Goal: Task Accomplishment & Management: Use online tool/utility

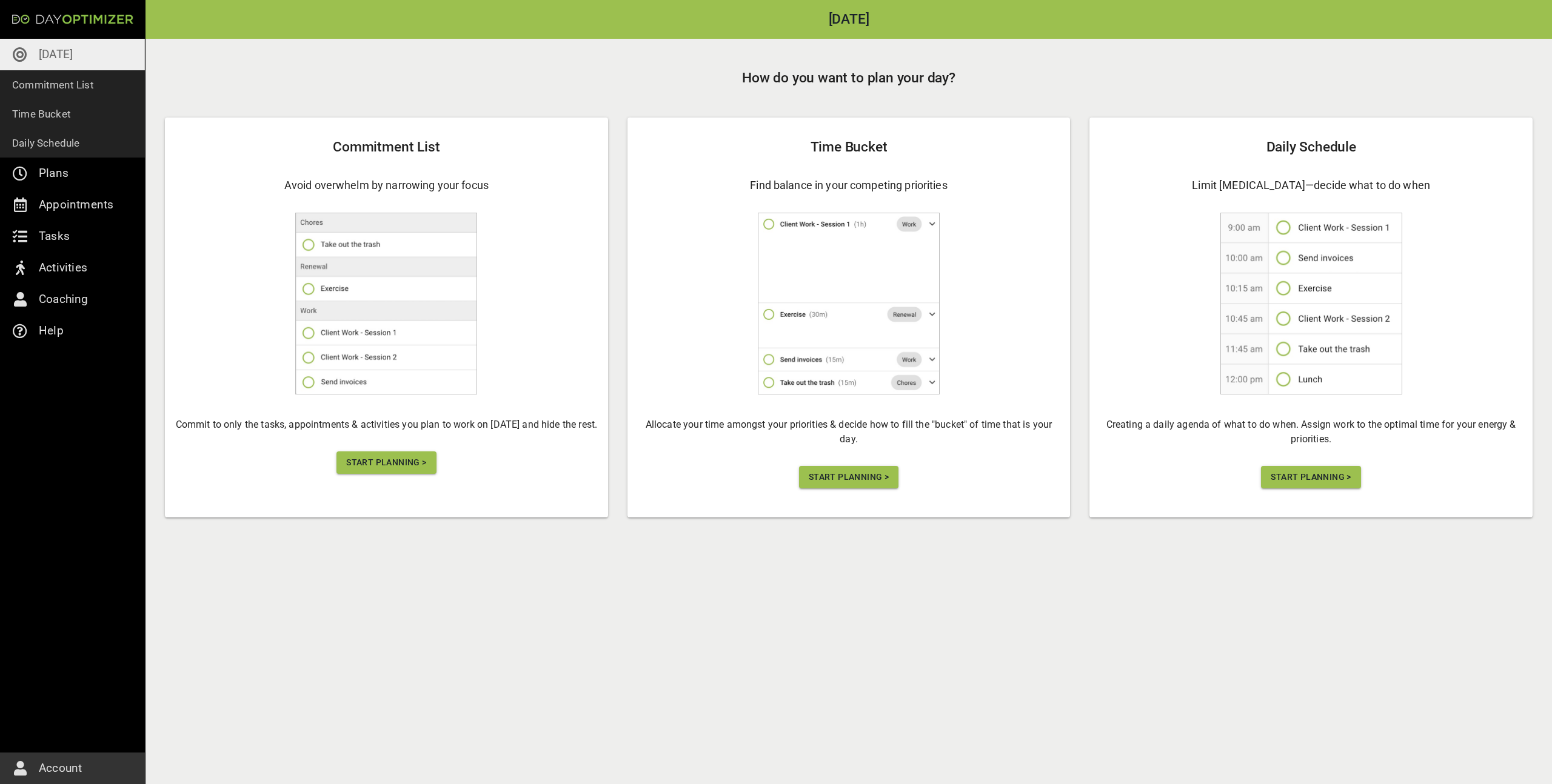
click at [365, 475] on div "Commitment List Avoid overwhelm by narrowing your focus Commit to only the task…" at bounding box center [386, 317] width 443 height 399
click at [381, 468] on span "Start Planning >" at bounding box center [386, 462] width 80 height 15
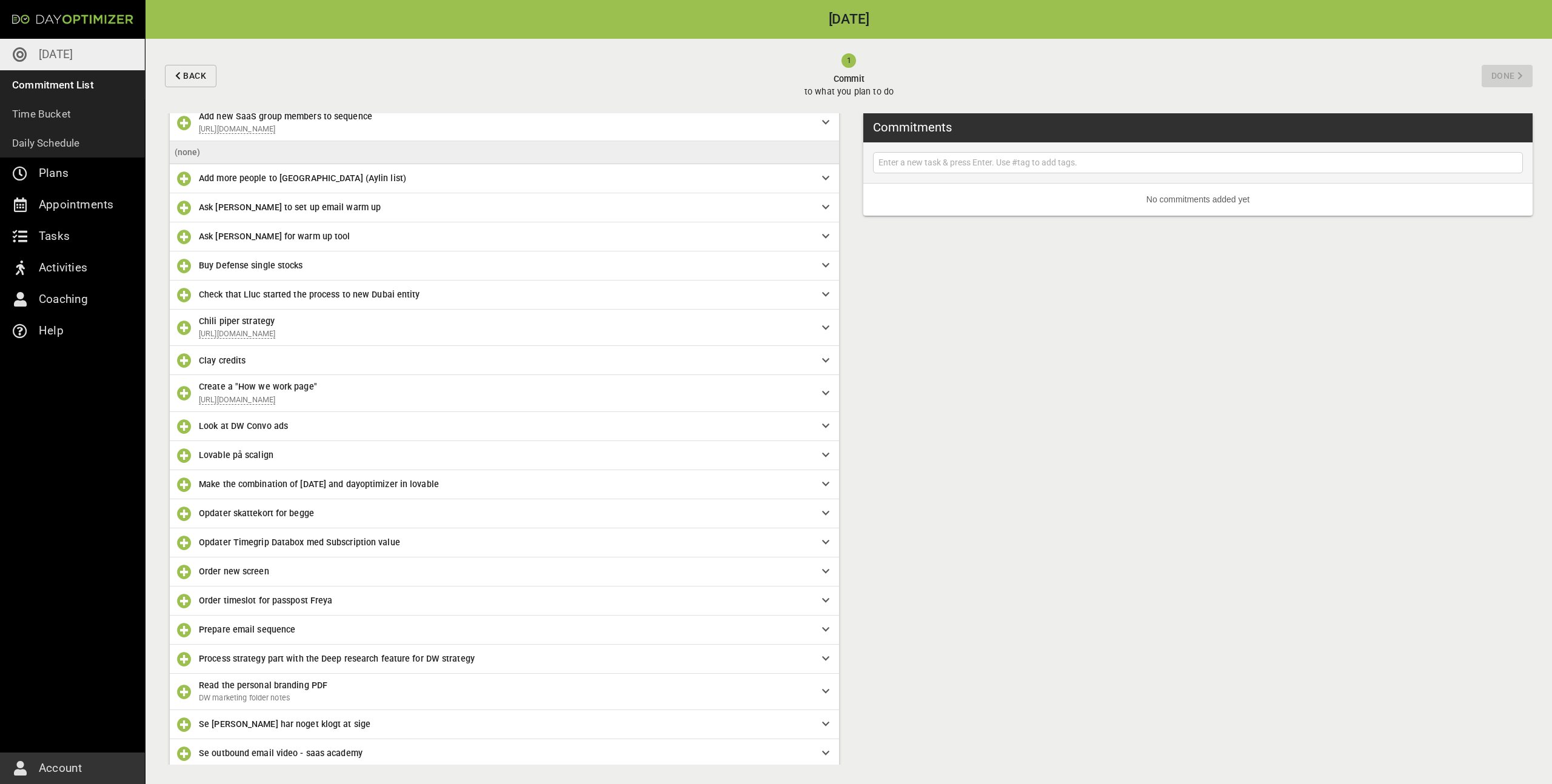
scroll to position [174, 0]
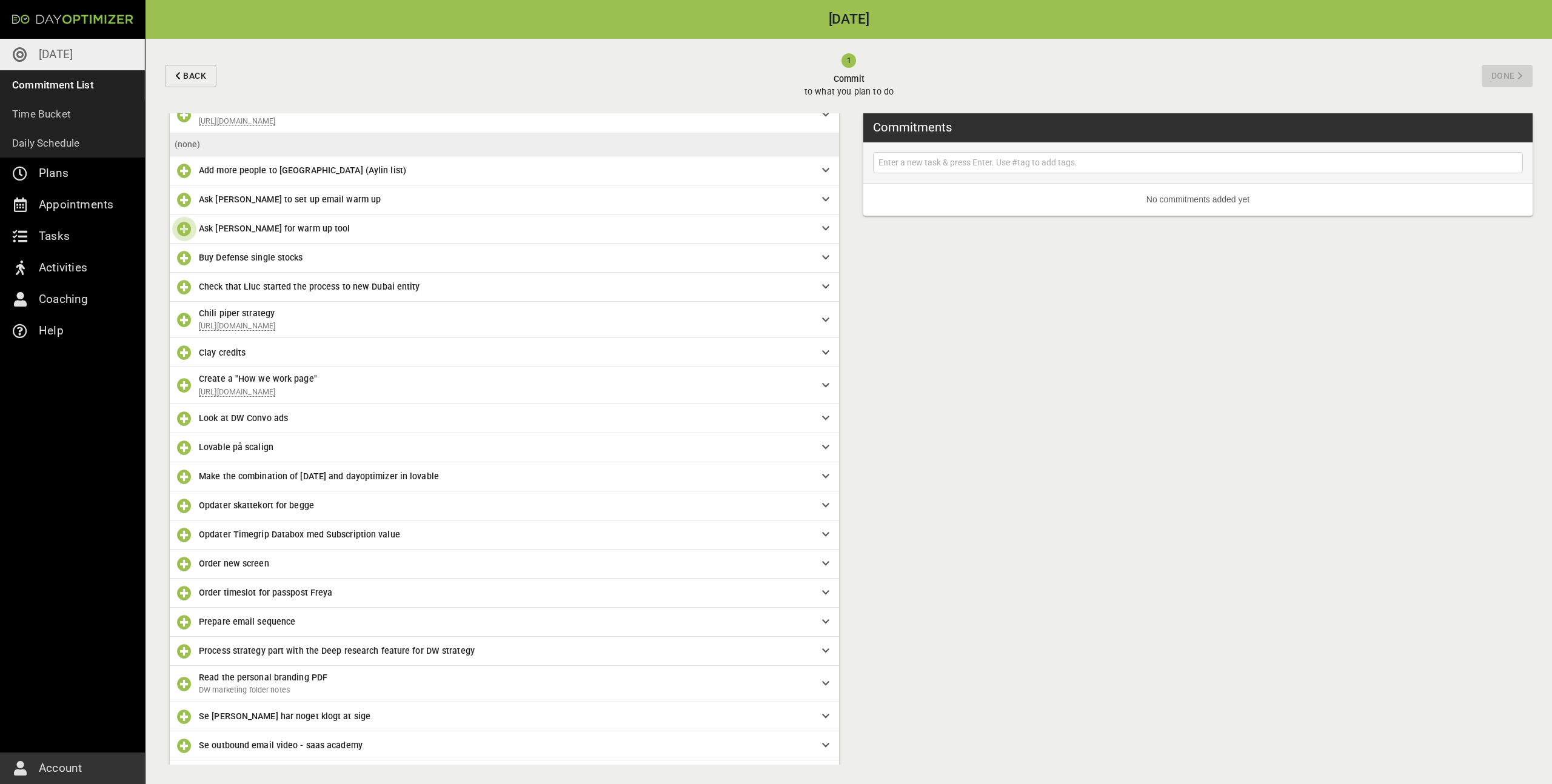
click at [185, 222] on icon "button" at bounding box center [184, 228] width 14 height 14
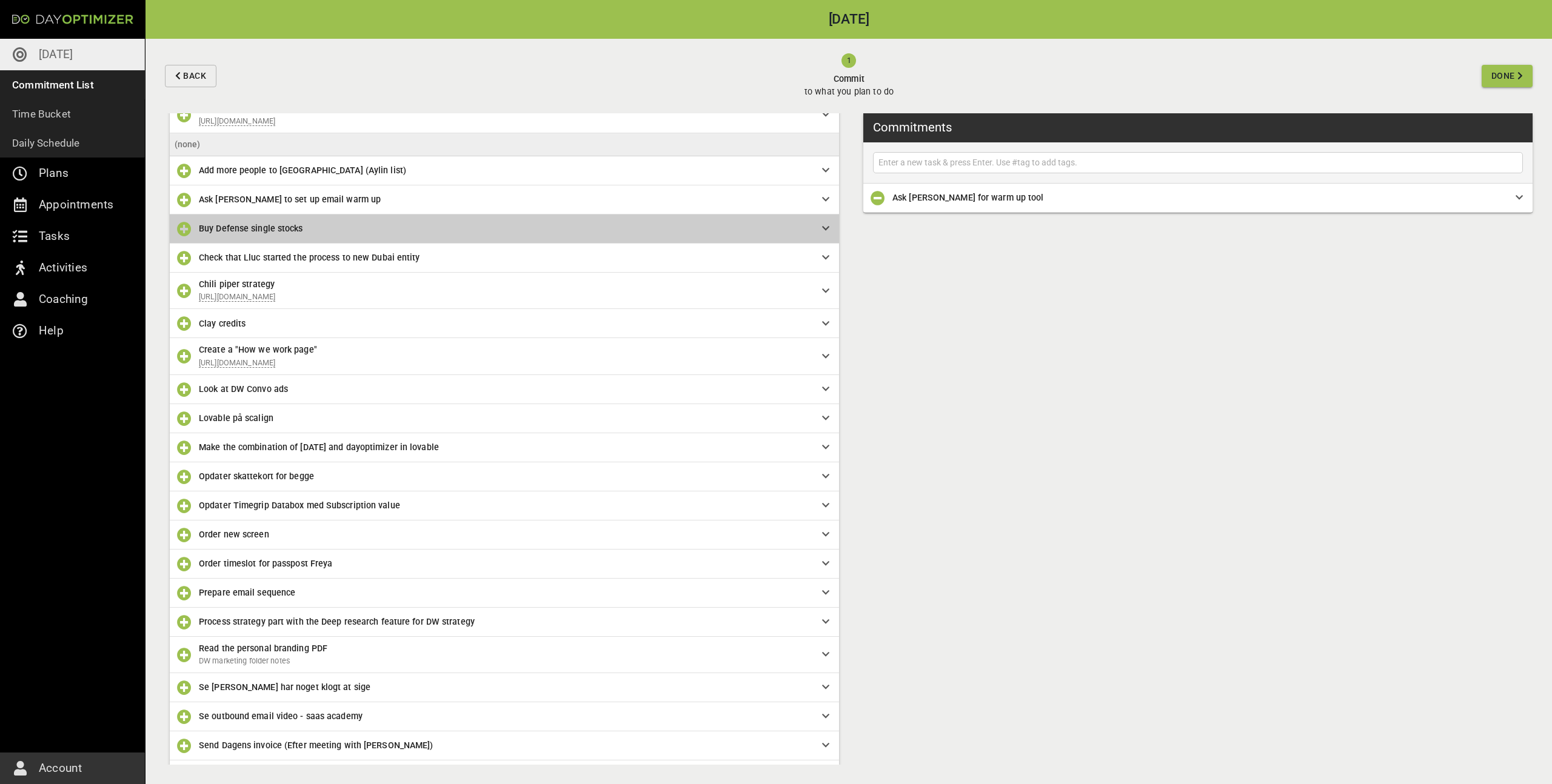
click at [214, 235] on span "Buy Defense single stocks" at bounding box center [500, 228] width 604 height 13
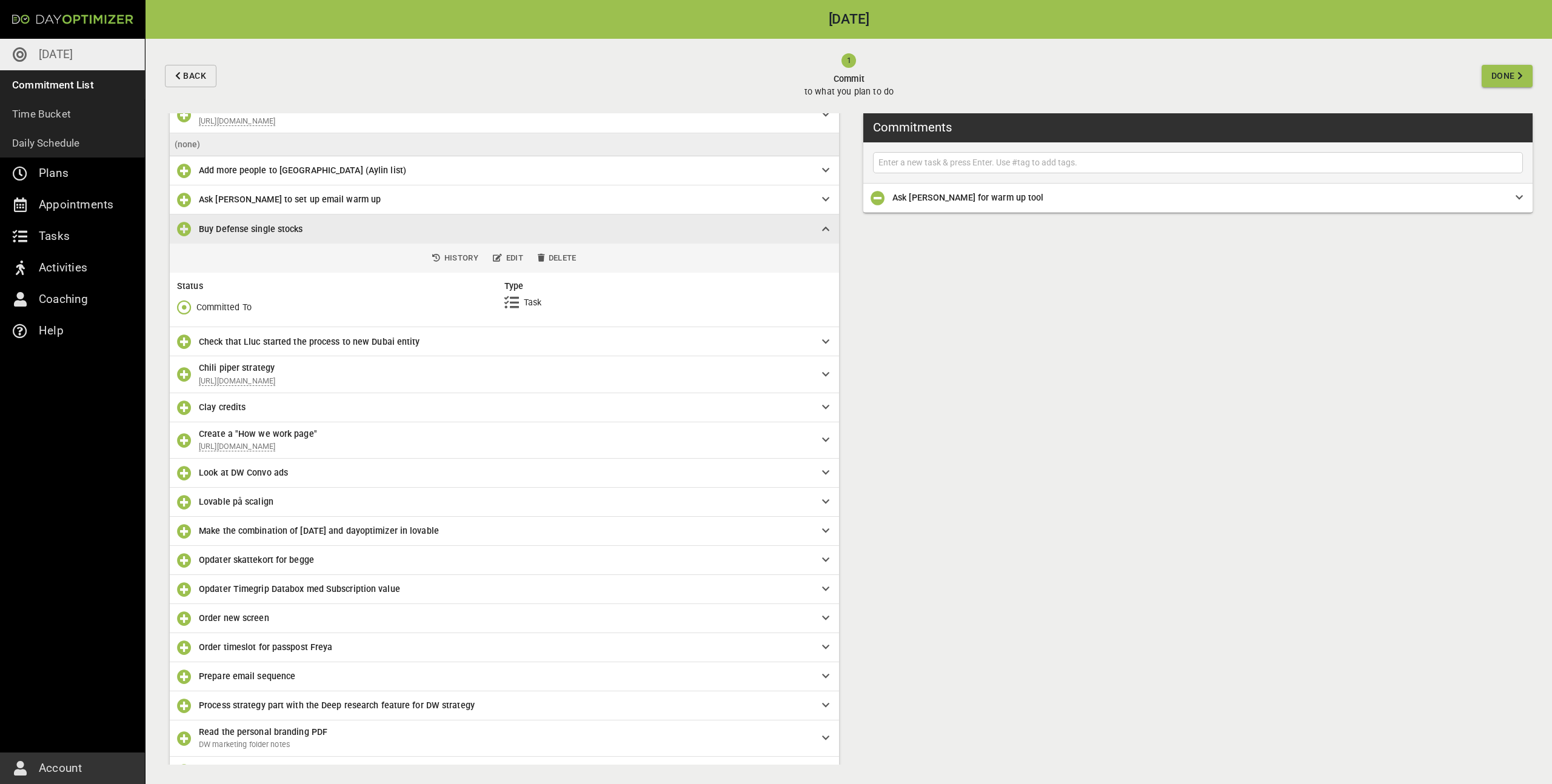
click at [181, 307] on icon "button" at bounding box center [184, 307] width 14 height 14
click at [200, 354] on p "Done" at bounding box center [206, 358] width 20 height 12
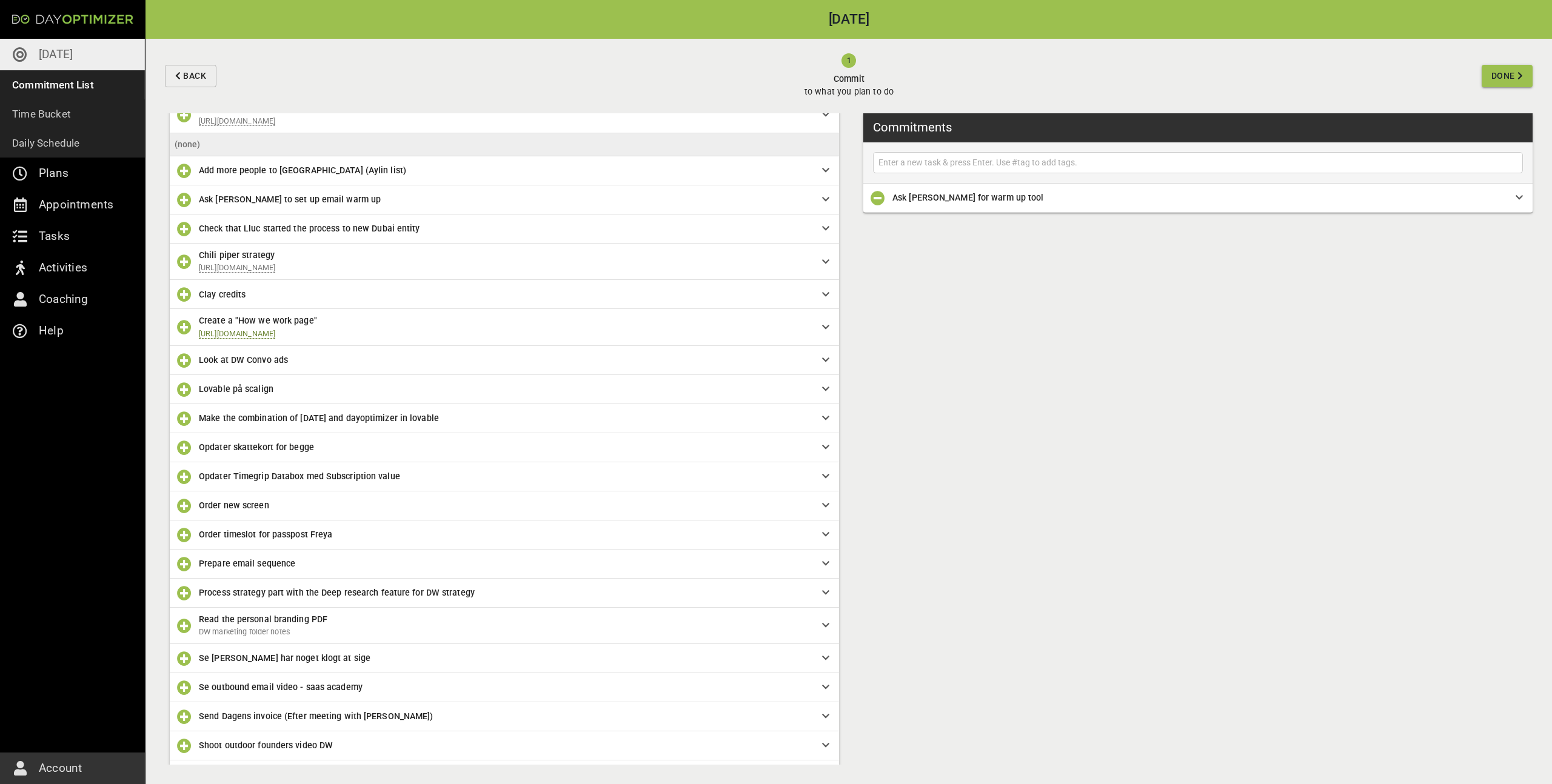
click at [275, 333] on link "[URL][DOMAIN_NAME]" at bounding box center [236, 333] width 77 height 10
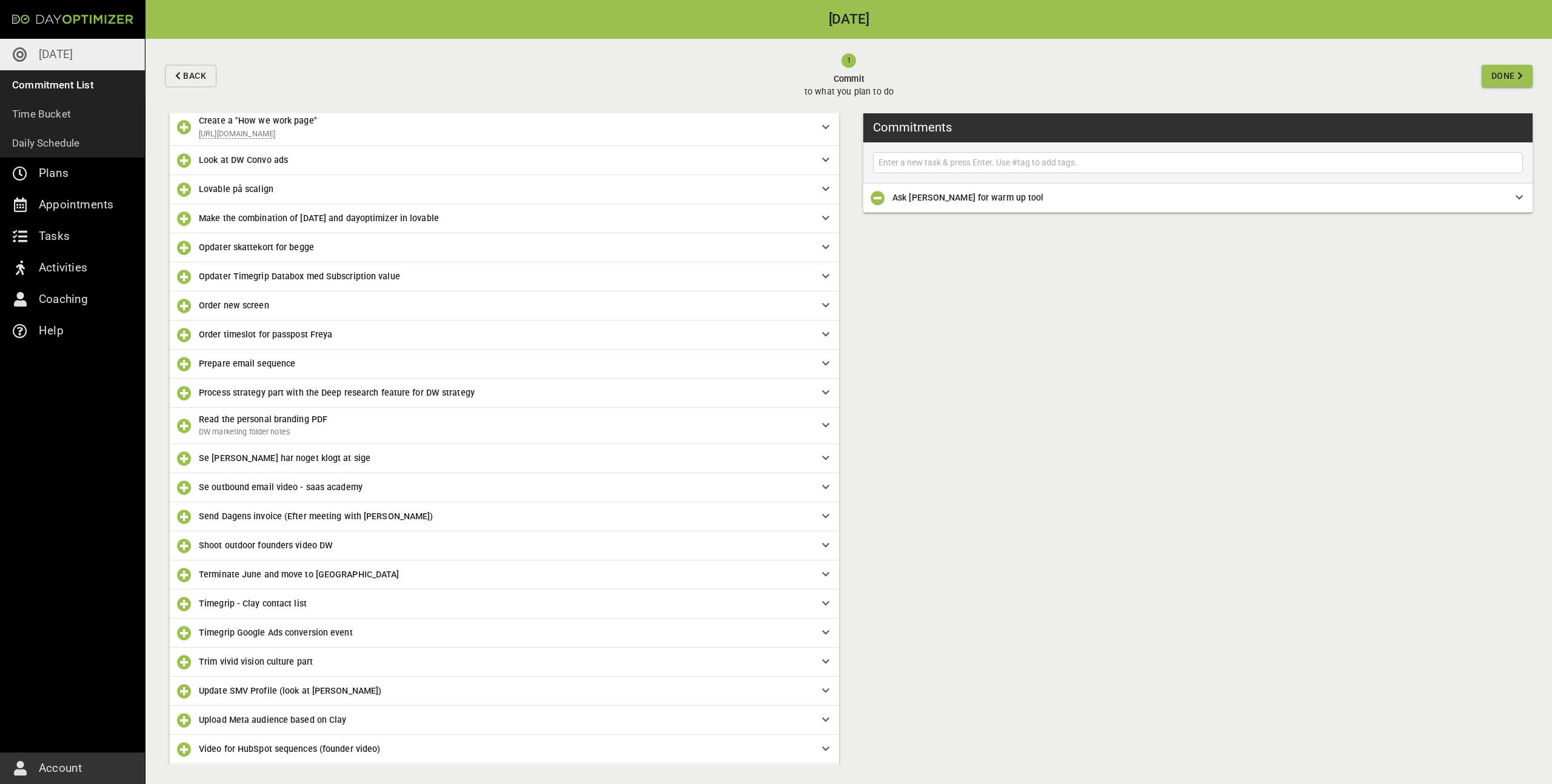
scroll to position [386, 0]
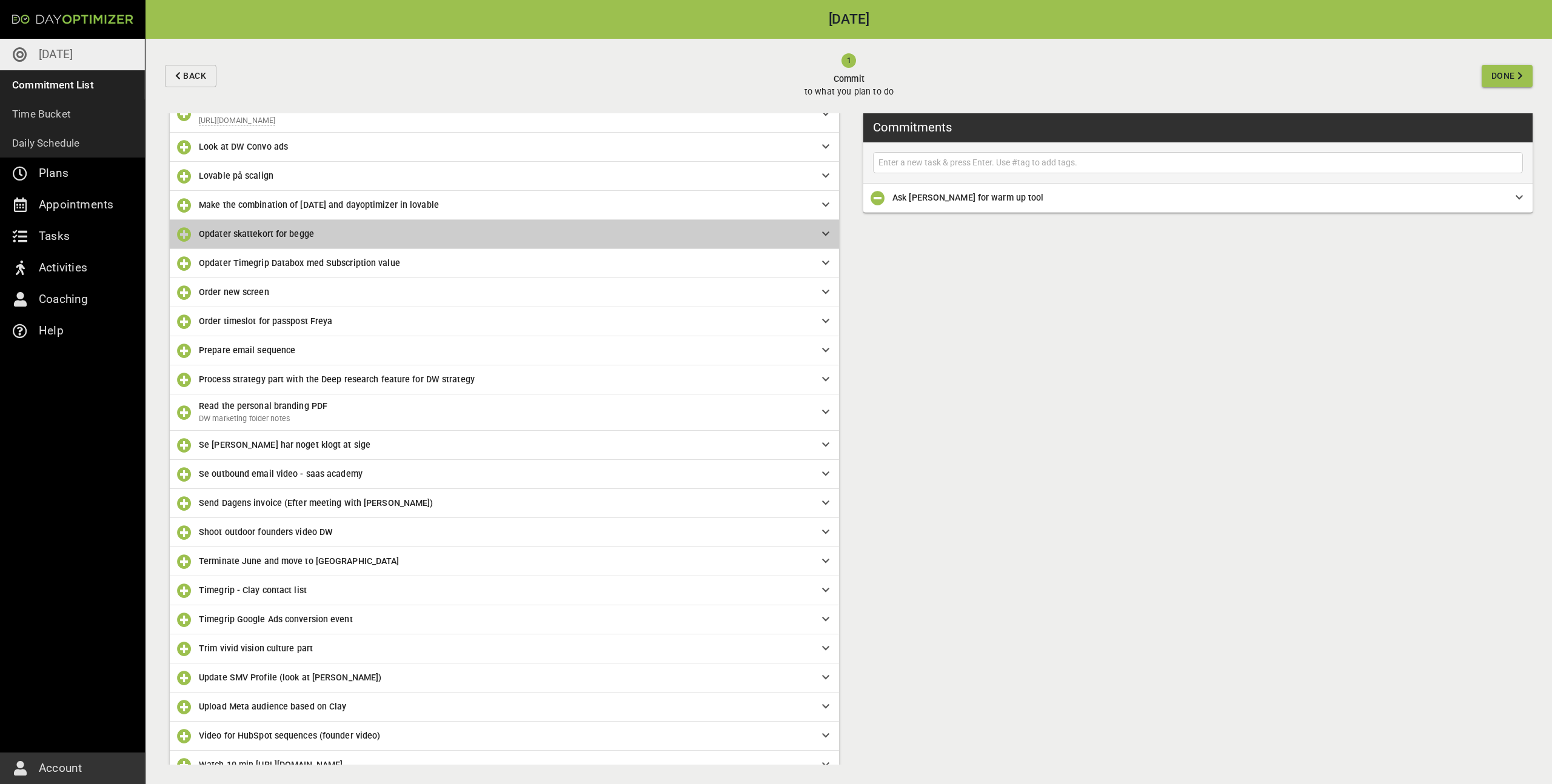
click at [239, 233] on span "Opdater skattekort for begge" at bounding box center [256, 234] width 116 height 10
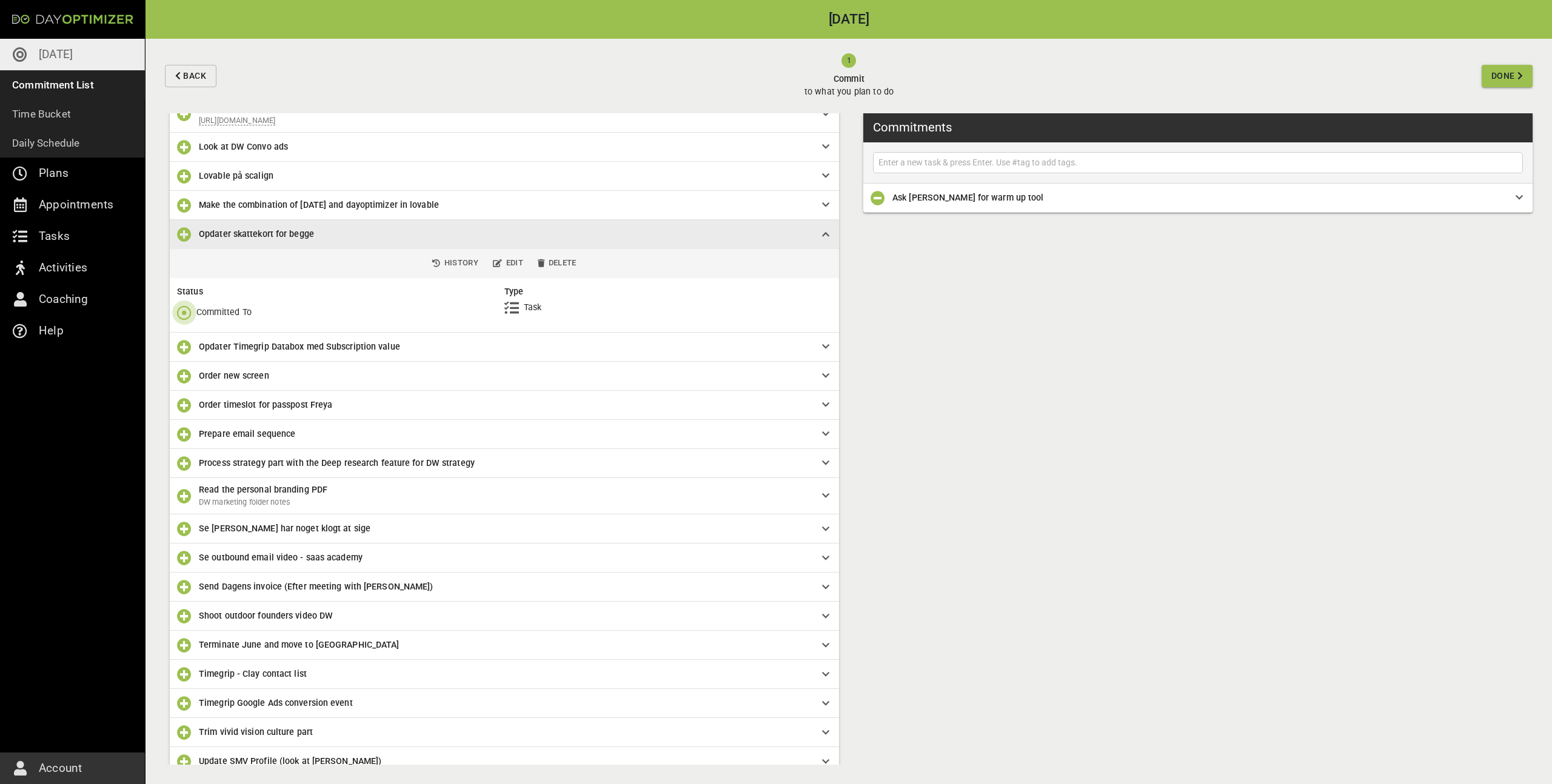
click at [177, 310] on icon "button" at bounding box center [184, 312] width 14 height 14
click at [224, 371] on button "Done" at bounding box center [214, 363] width 85 height 24
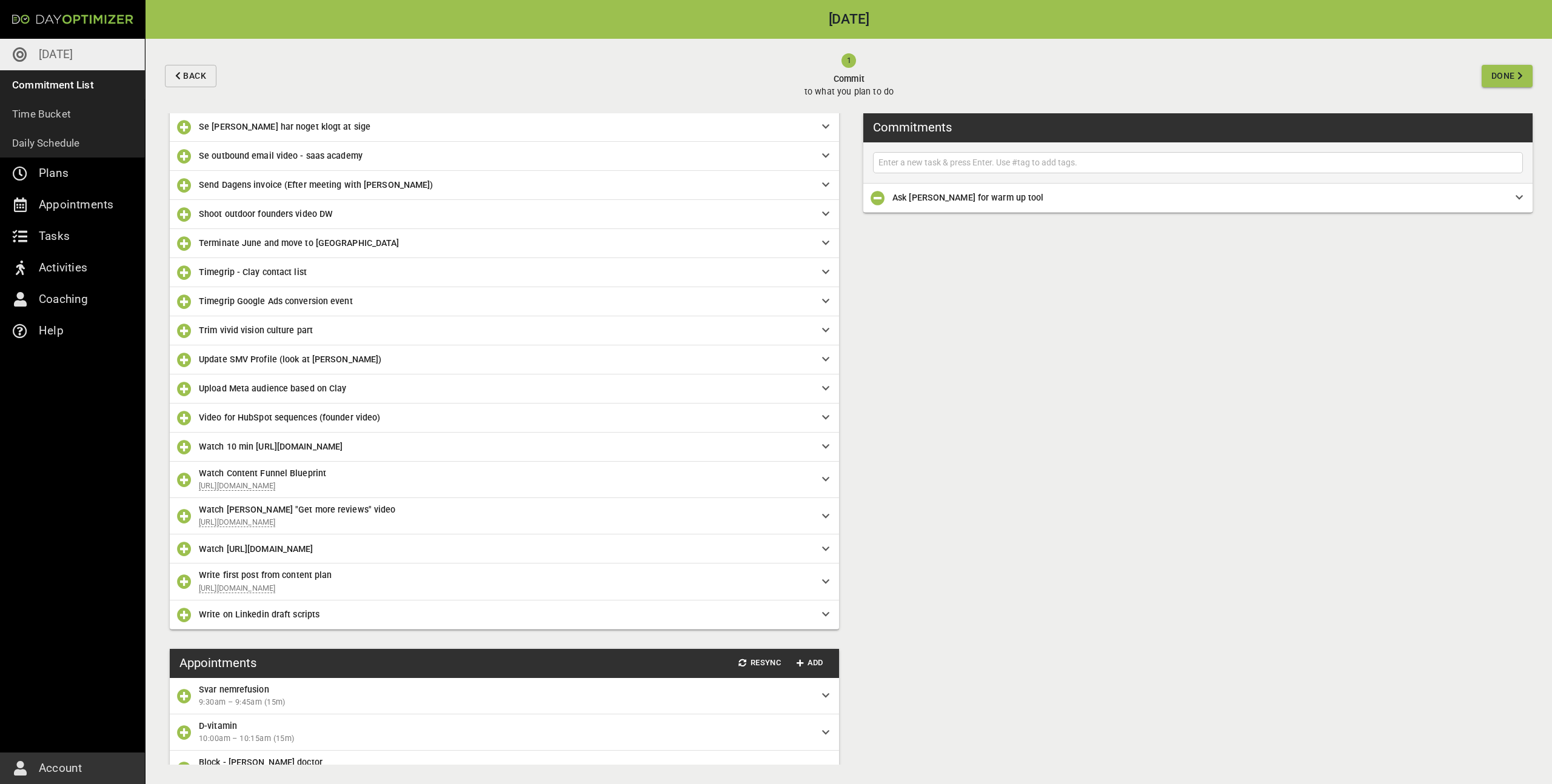
scroll to position [677, 0]
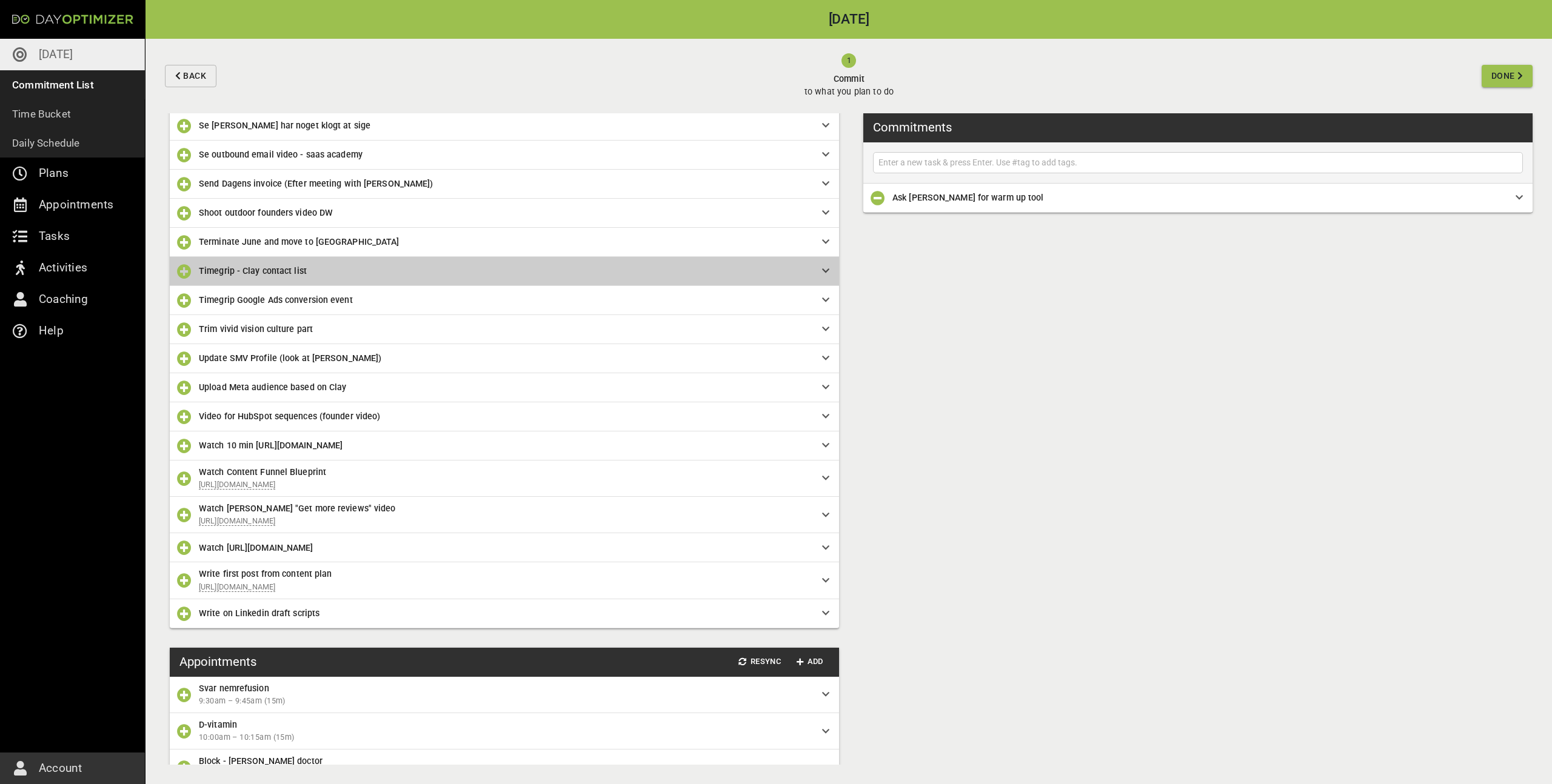
click at [247, 263] on div "Timegrip - Clay contact list" at bounding box center [504, 271] width 670 height 29
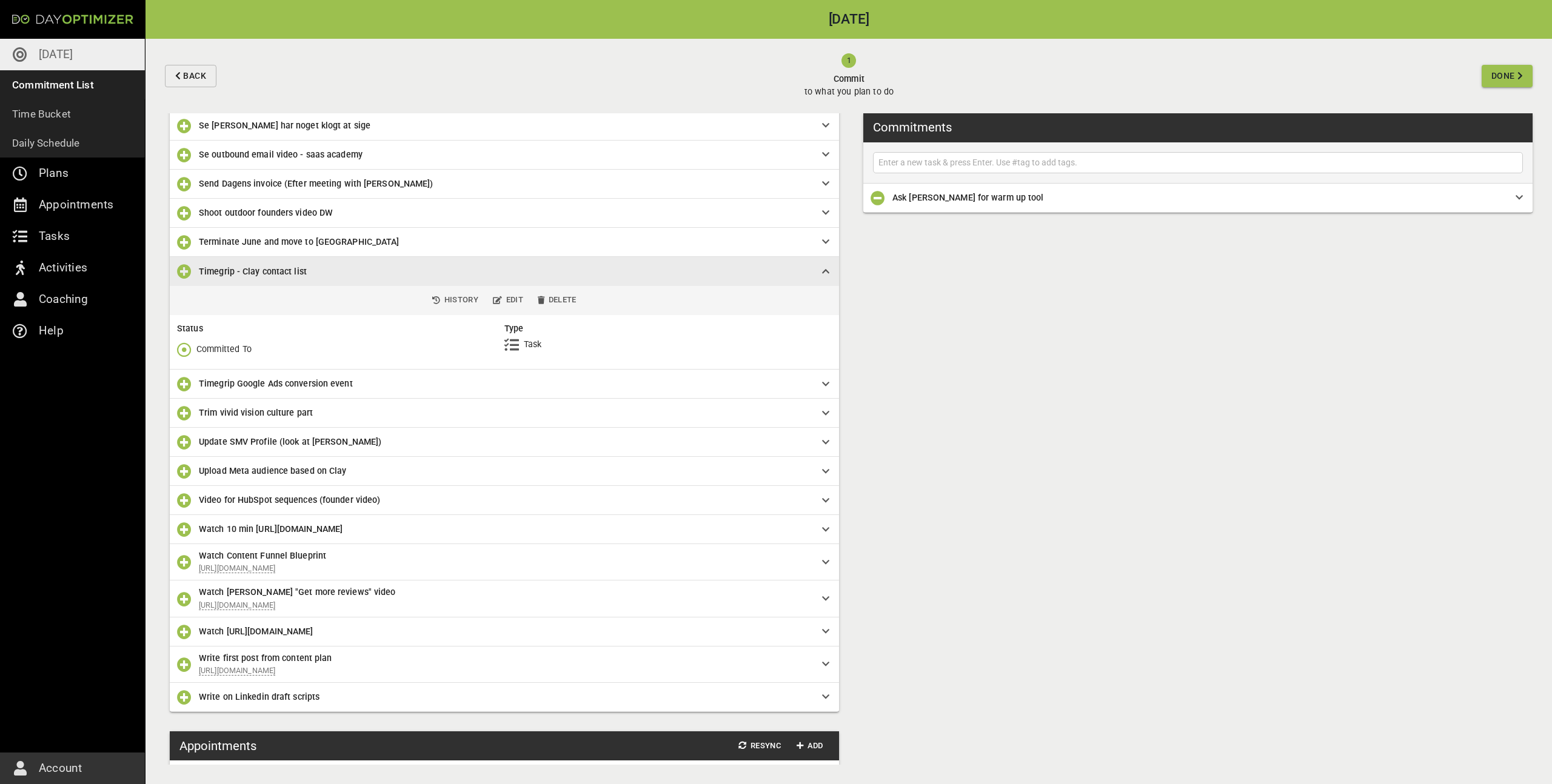
click at [185, 353] on icon "button" at bounding box center [184, 349] width 14 height 14
click at [241, 399] on span "Done" at bounding box center [214, 400] width 75 height 14
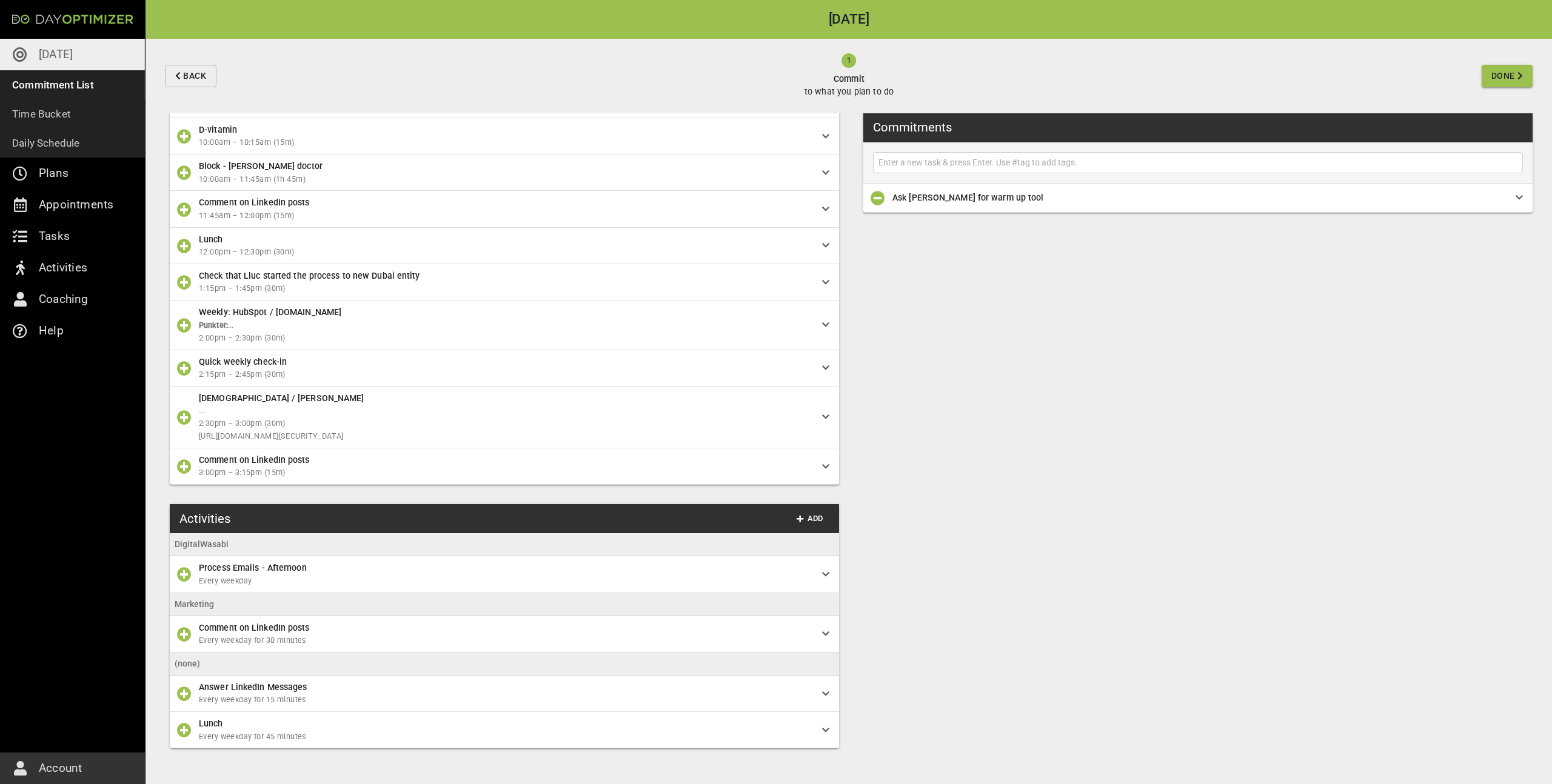
scroll to position [1248, 0]
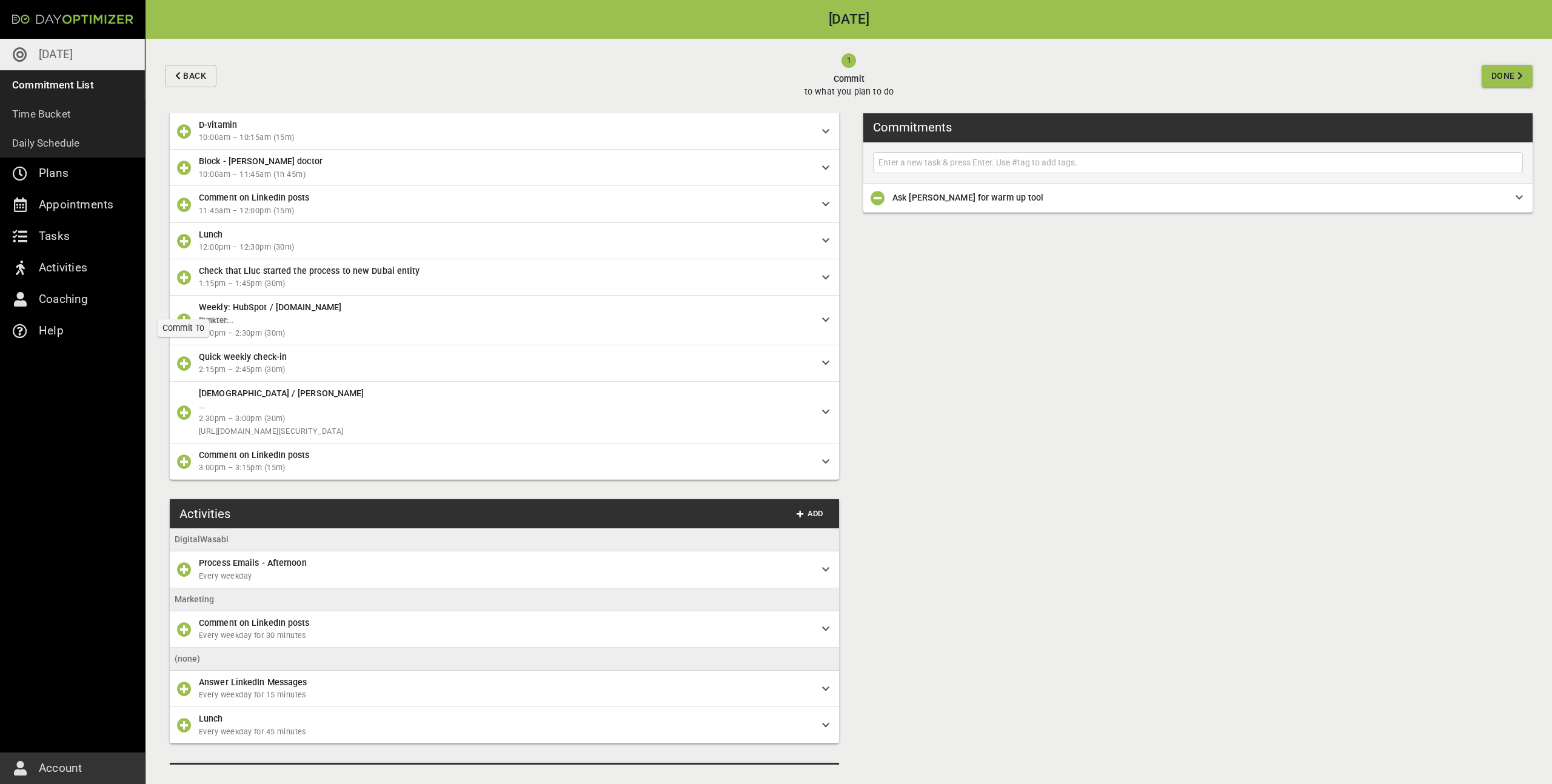
click at [187, 285] on icon "button" at bounding box center [184, 277] width 14 height 14
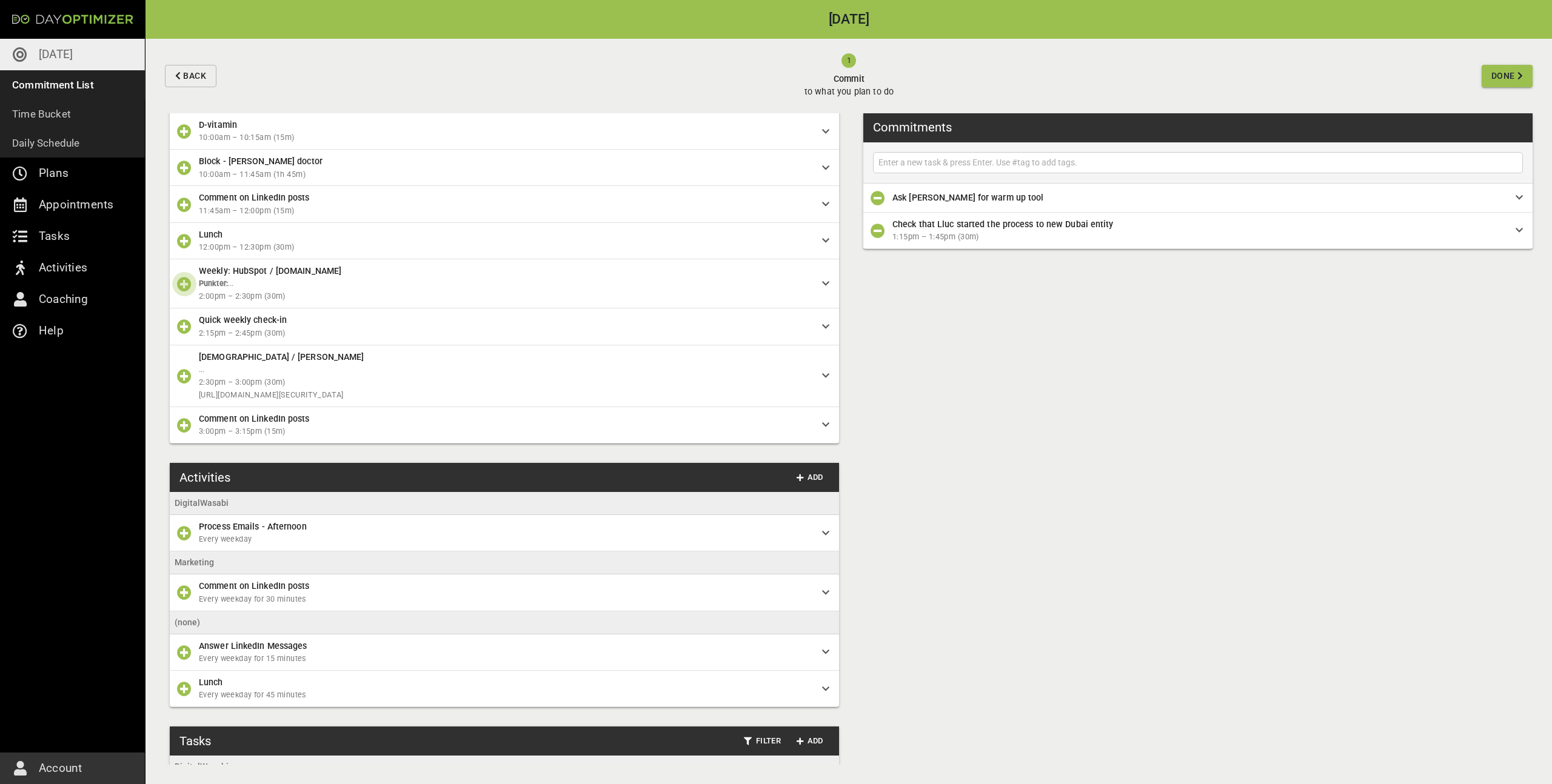
click at [189, 292] on icon "button" at bounding box center [184, 284] width 14 height 14
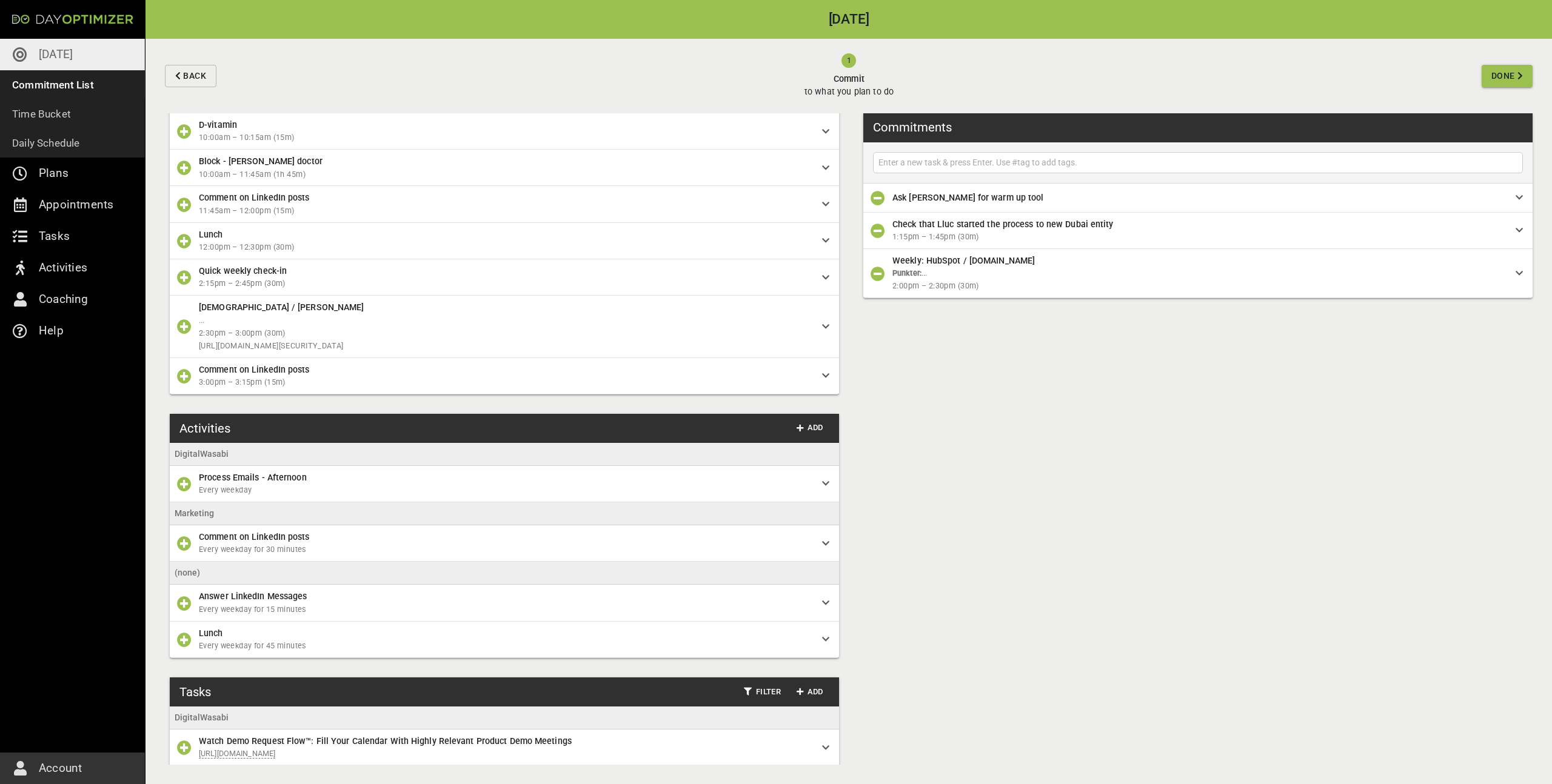
click at [186, 334] on icon "button" at bounding box center [184, 326] width 14 height 14
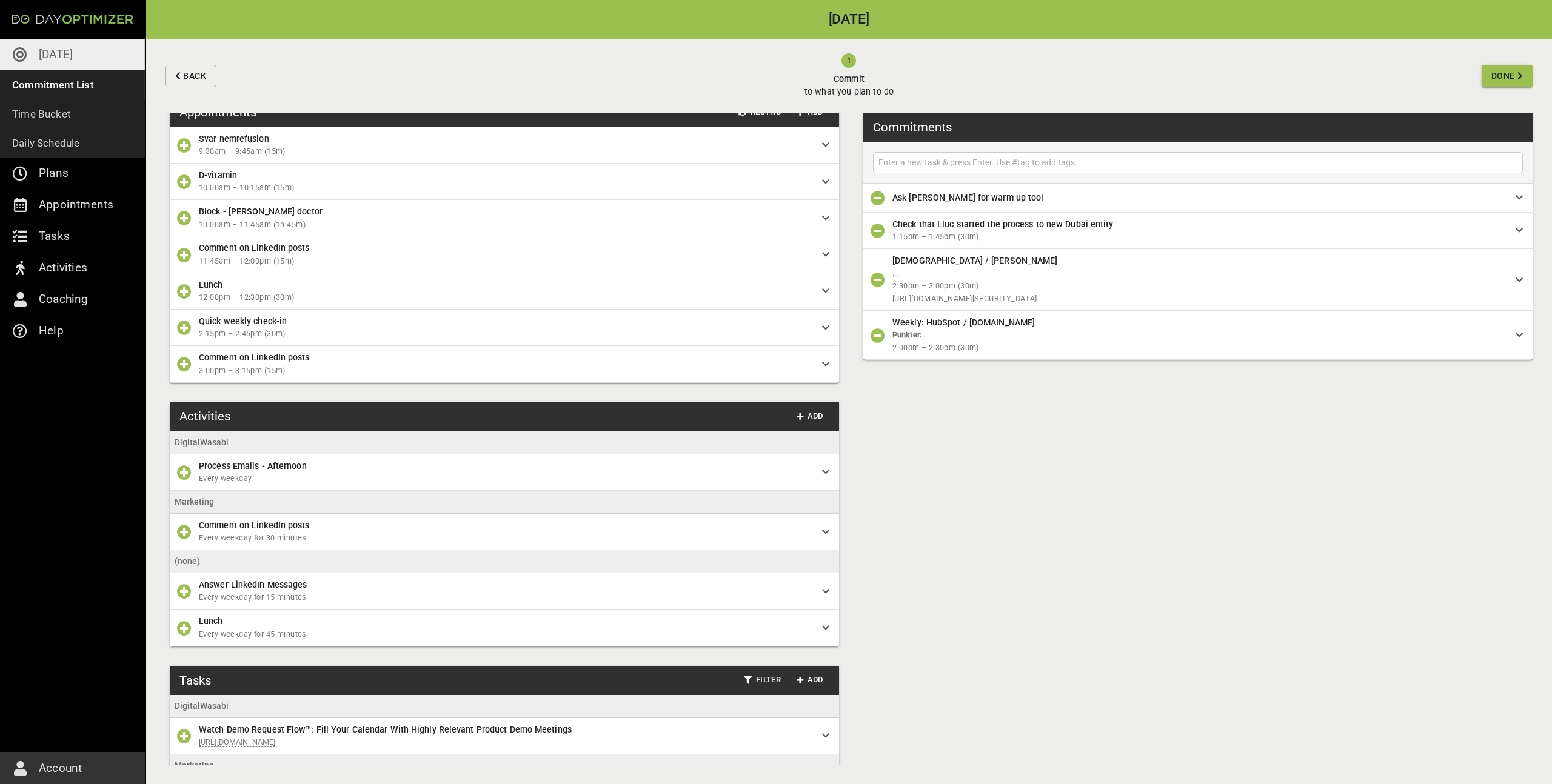
scroll to position [1190, 0]
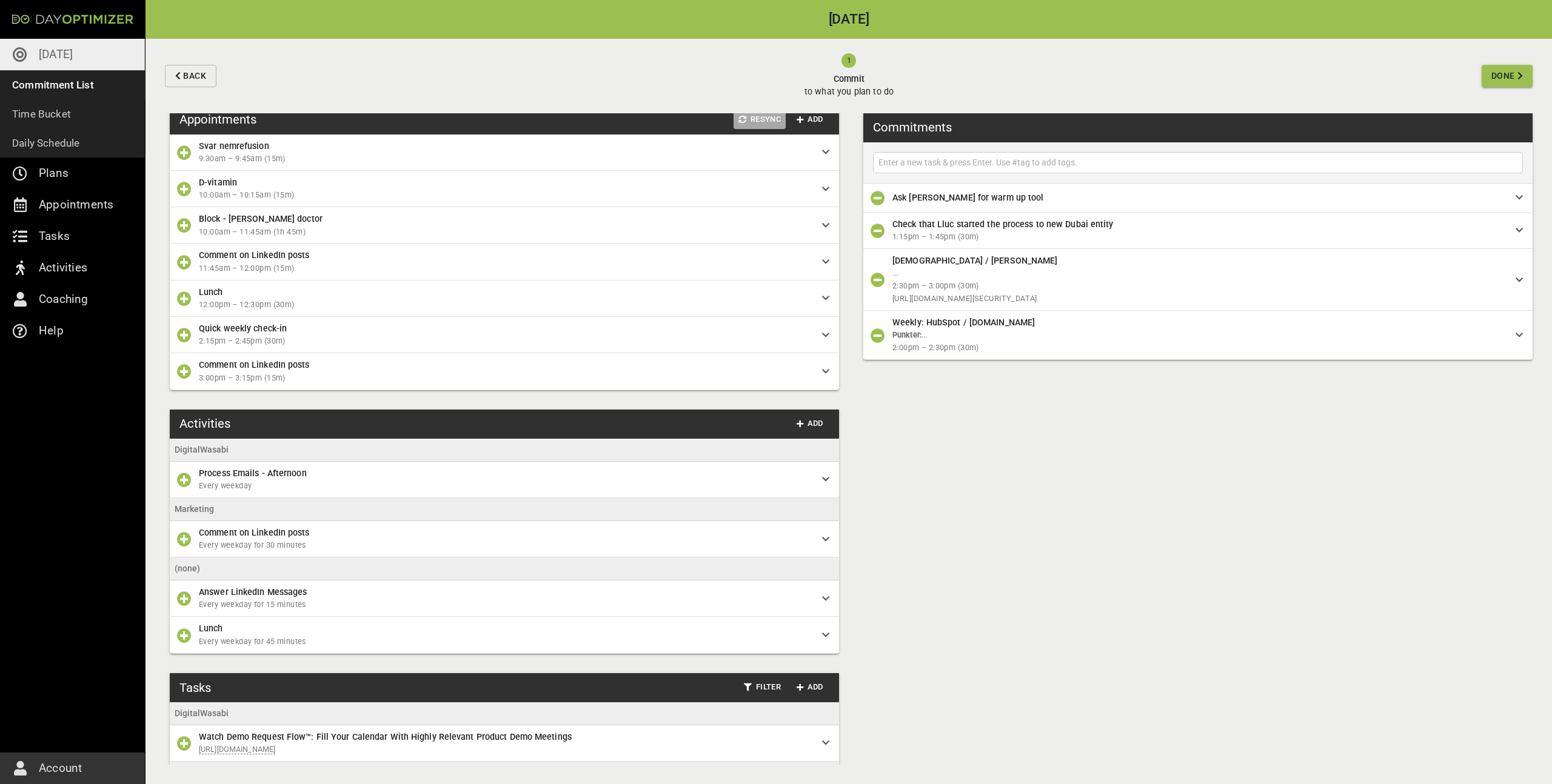
click at [755, 127] on span "Resync" at bounding box center [760, 120] width 42 height 14
click at [769, 127] on span "Resync" at bounding box center [760, 120] width 42 height 14
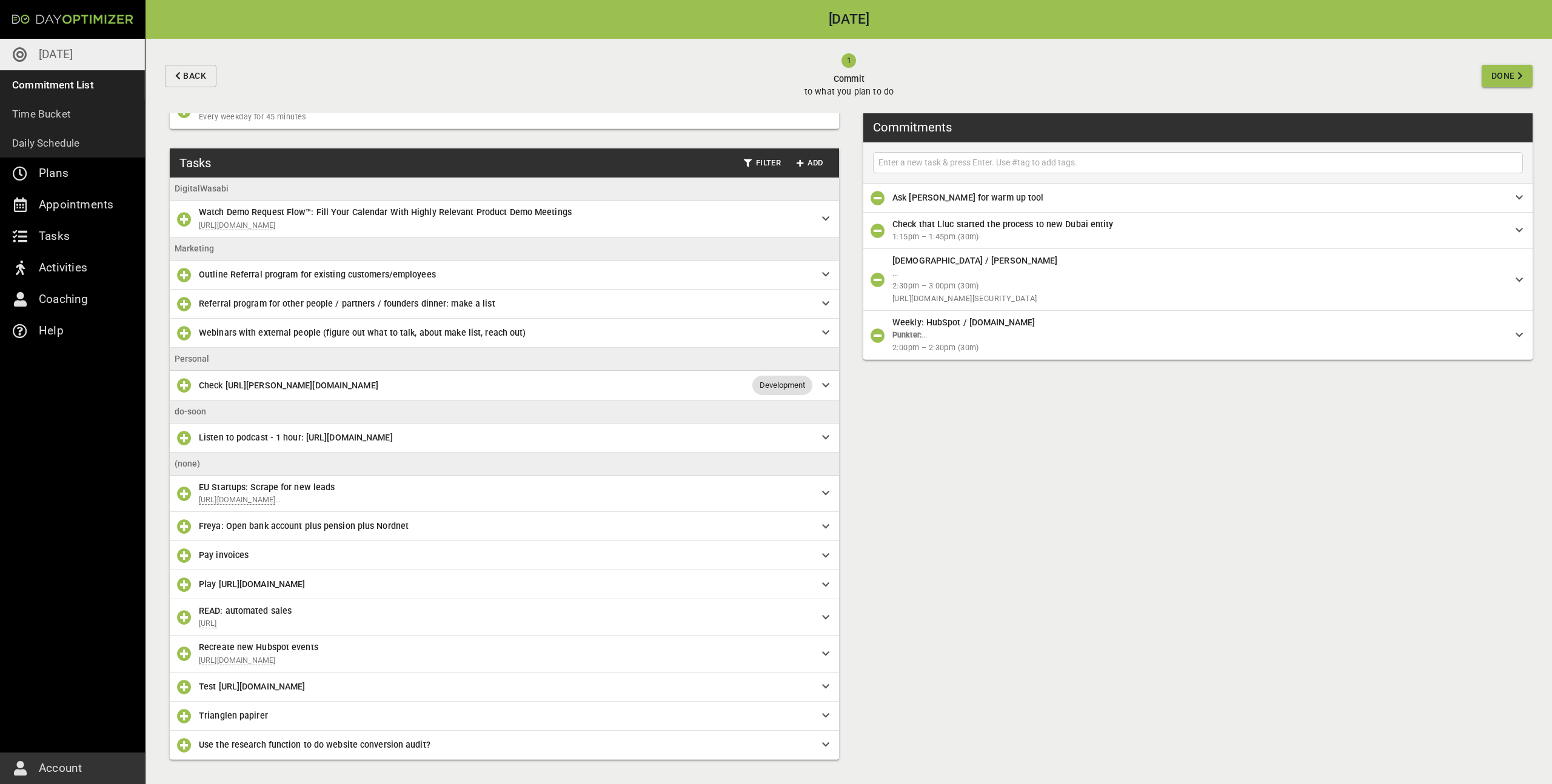
scroll to position [1706, 0]
click at [187, 563] on icon "button" at bounding box center [184, 556] width 14 height 14
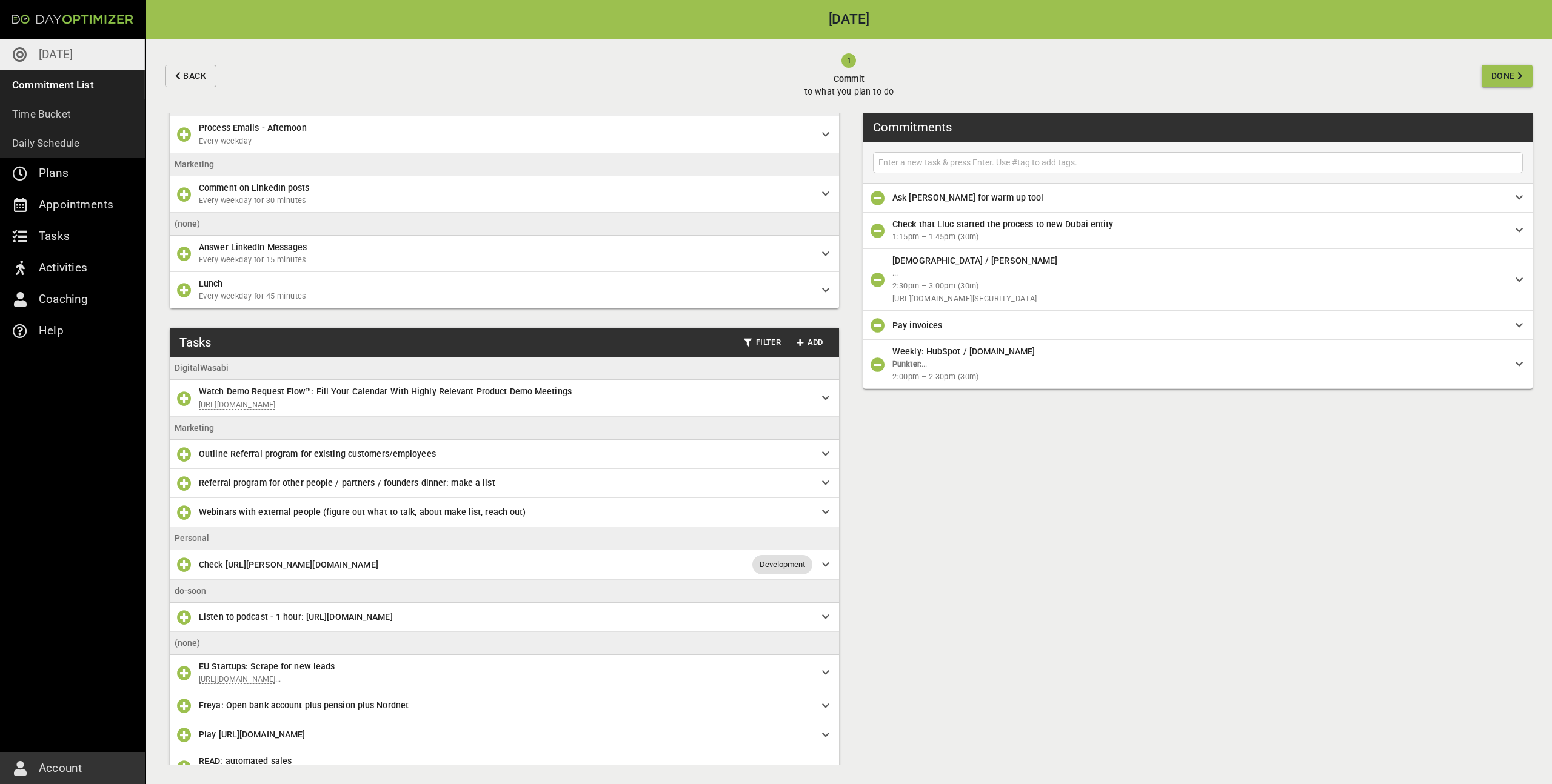
scroll to position [1465, 0]
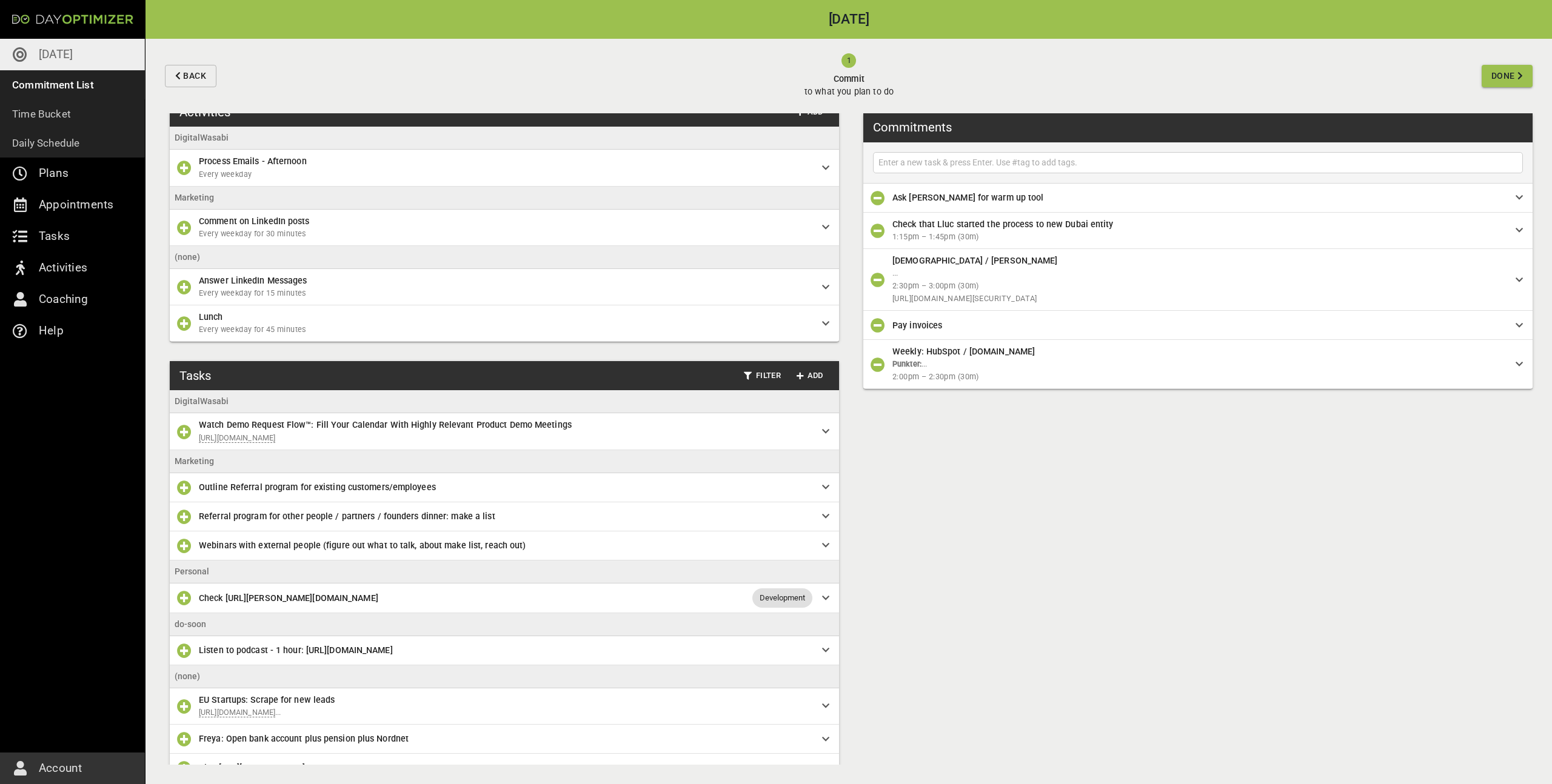
click at [187, 331] on icon "button" at bounding box center [184, 324] width 14 height 14
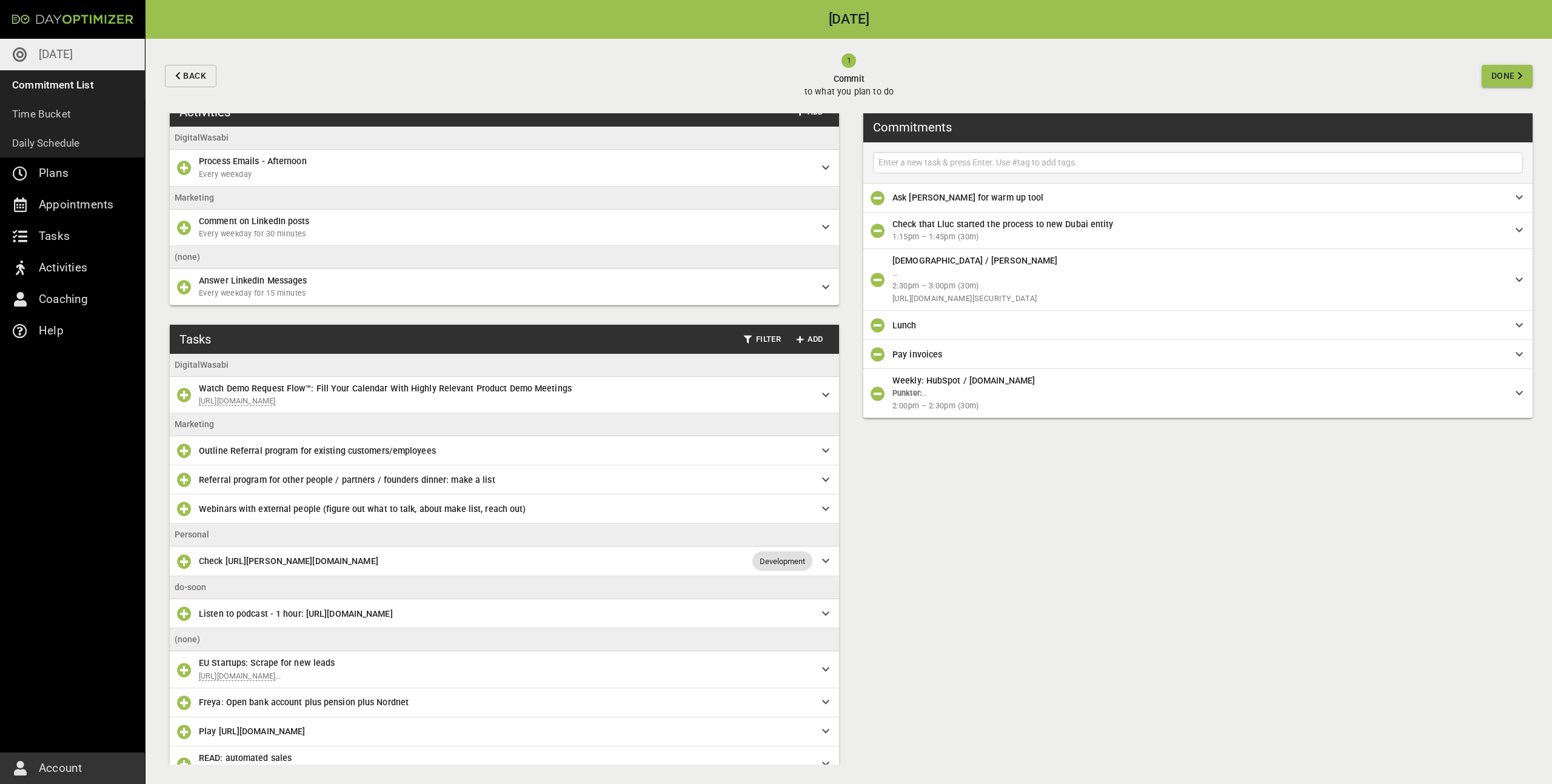
click at [1514, 63] on div "Back 1 Commit to what you plan to do Done" at bounding box center [849, 76] width 1406 height 75
click at [1509, 72] on span "Done" at bounding box center [1503, 76] width 24 height 15
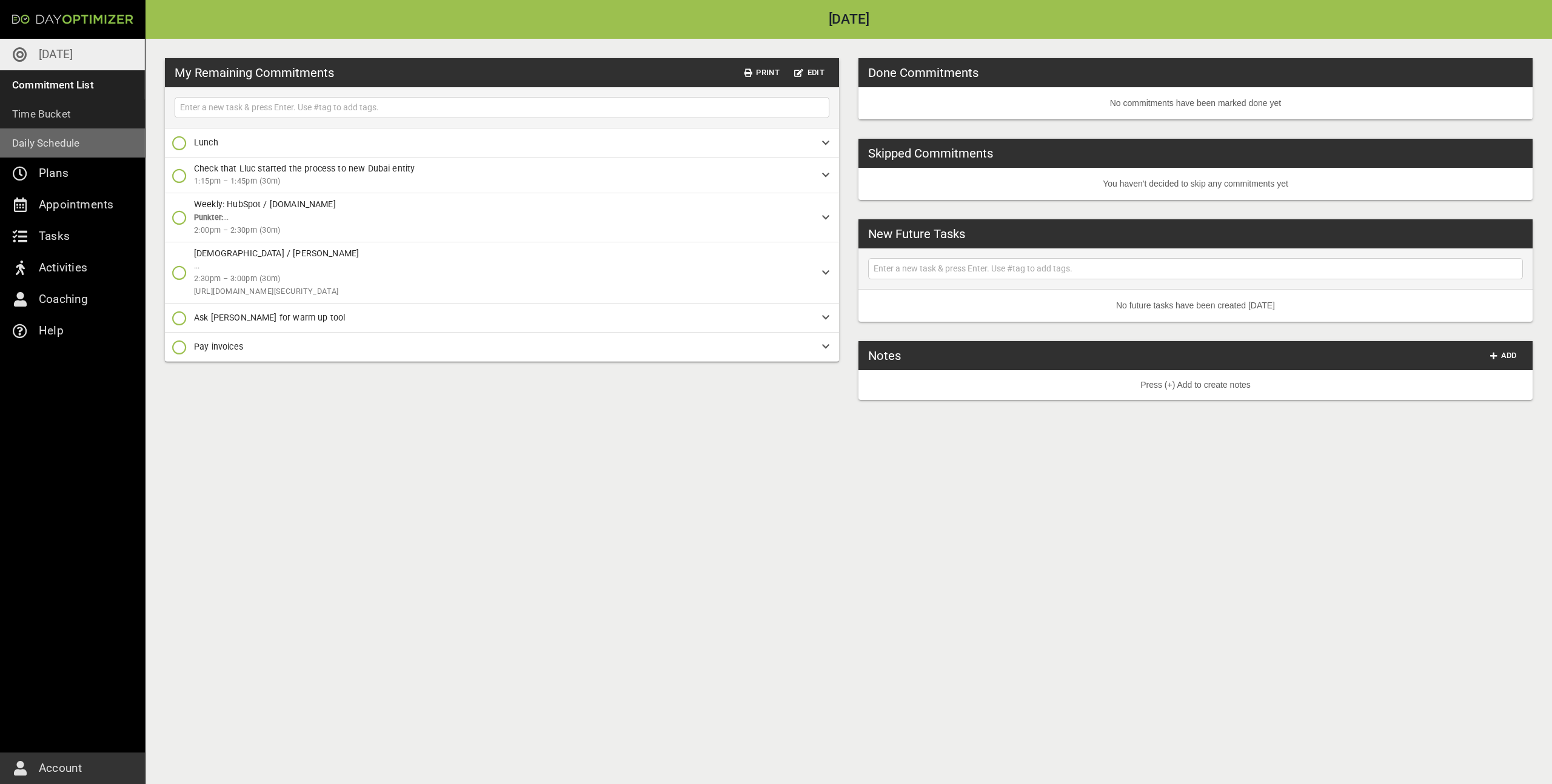
click at [135, 134] on link "Daily Schedule" at bounding box center [72, 143] width 145 height 29
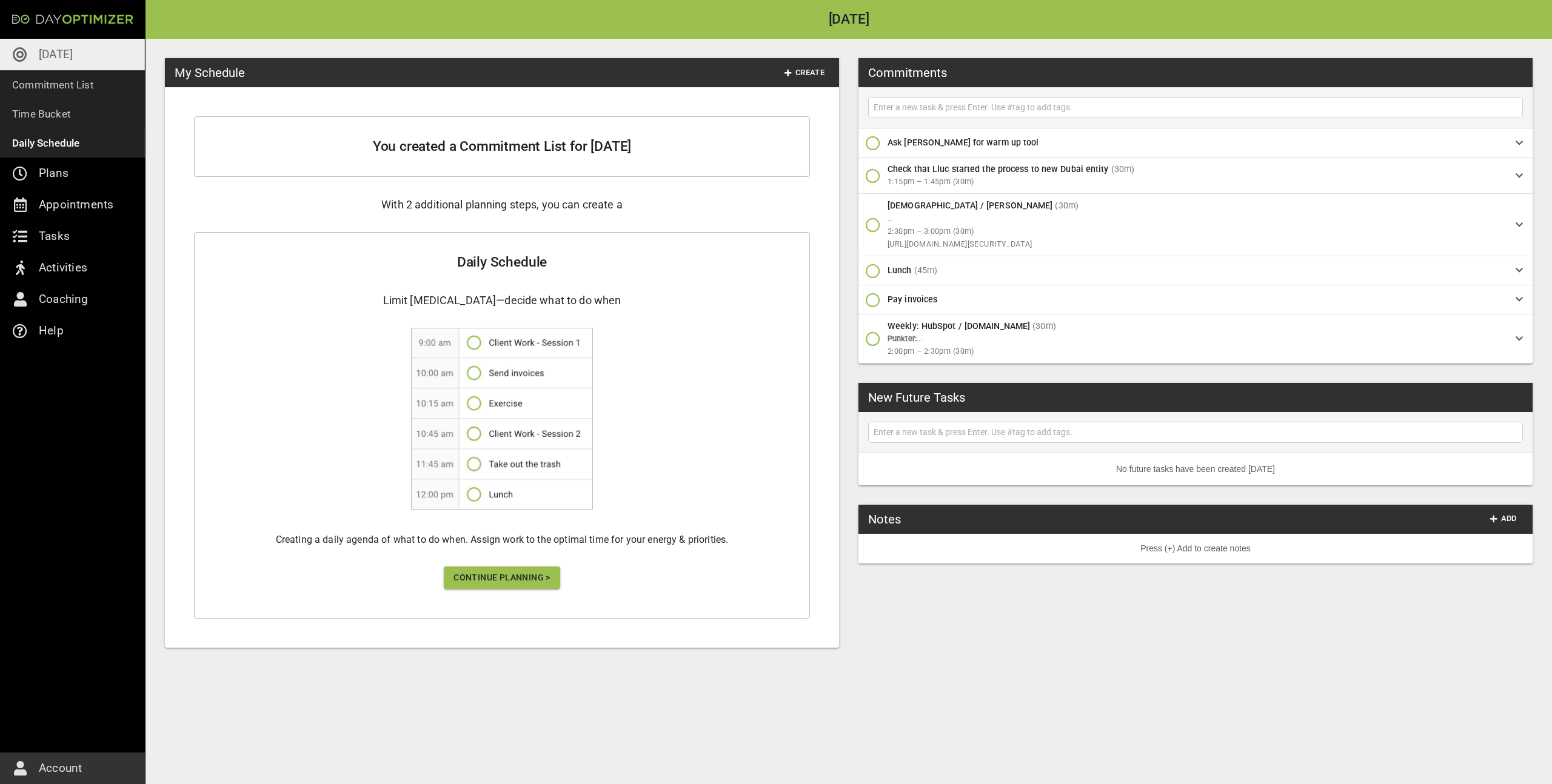
click at [486, 571] on span "Continue Planning >" at bounding box center [502, 578] width 97 height 15
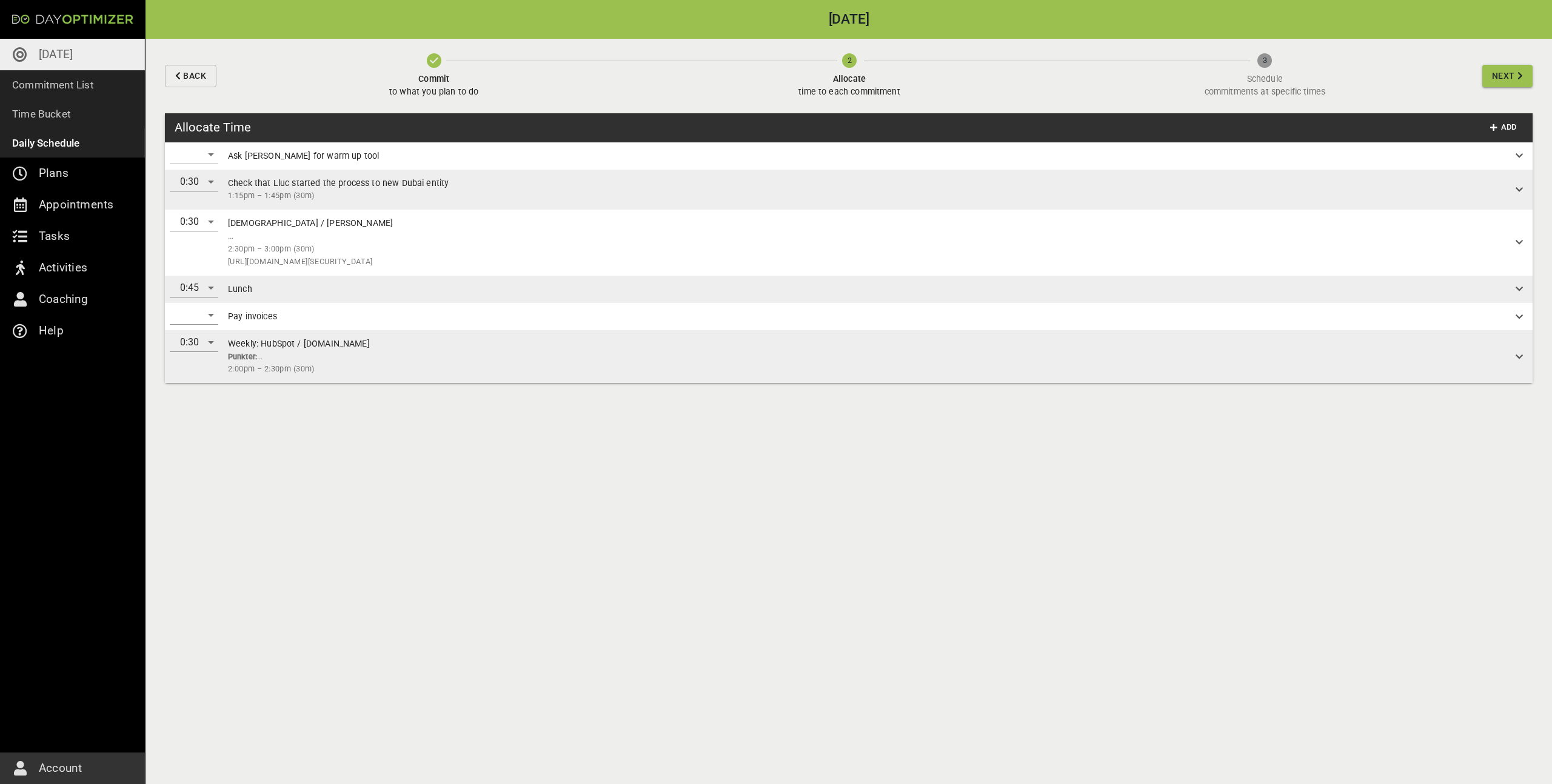
click at [200, 153] on div "​" at bounding box center [193, 154] width 49 height 19
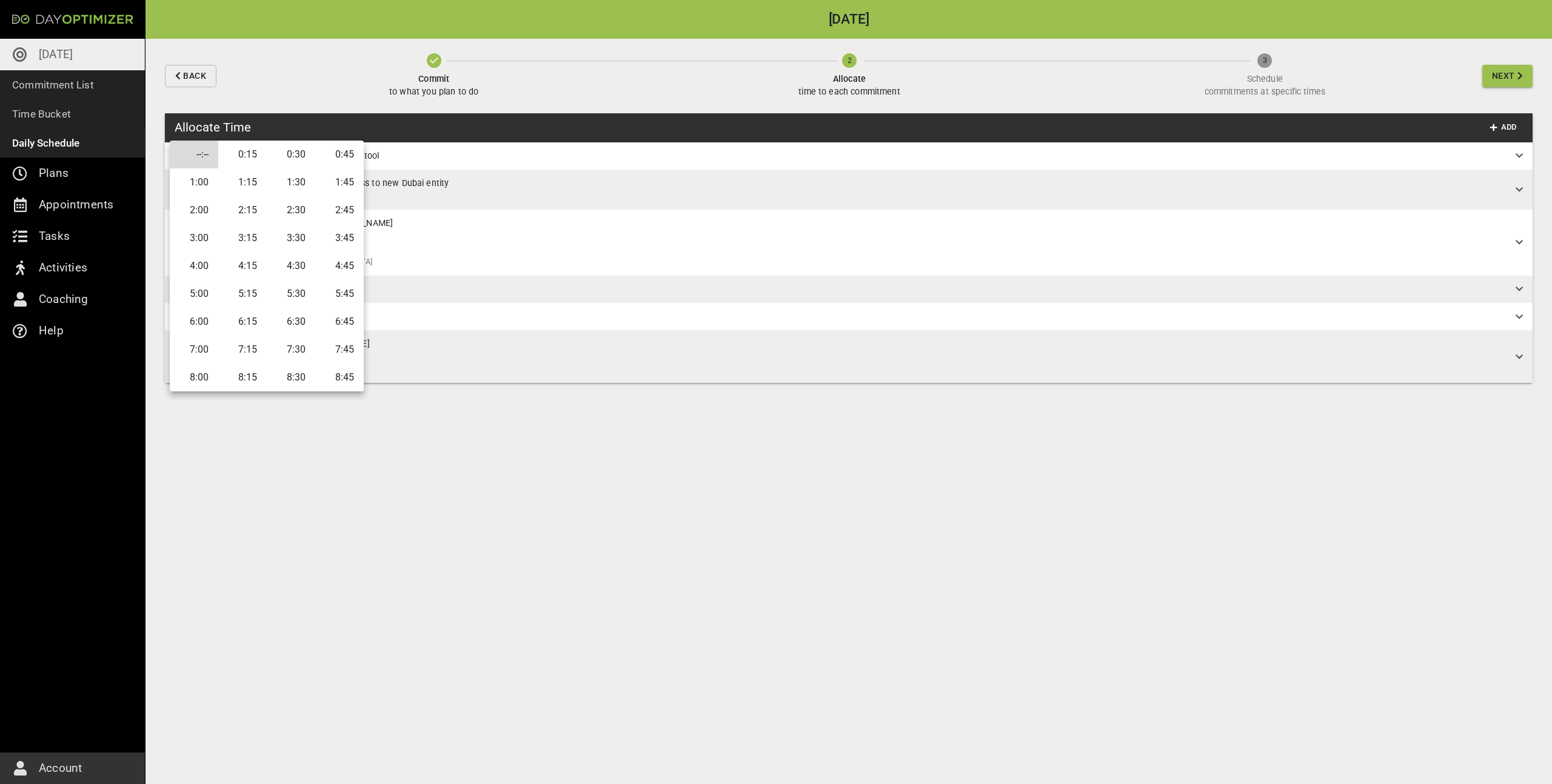
click at [239, 164] on li "0:15" at bounding box center [242, 154] width 49 height 28
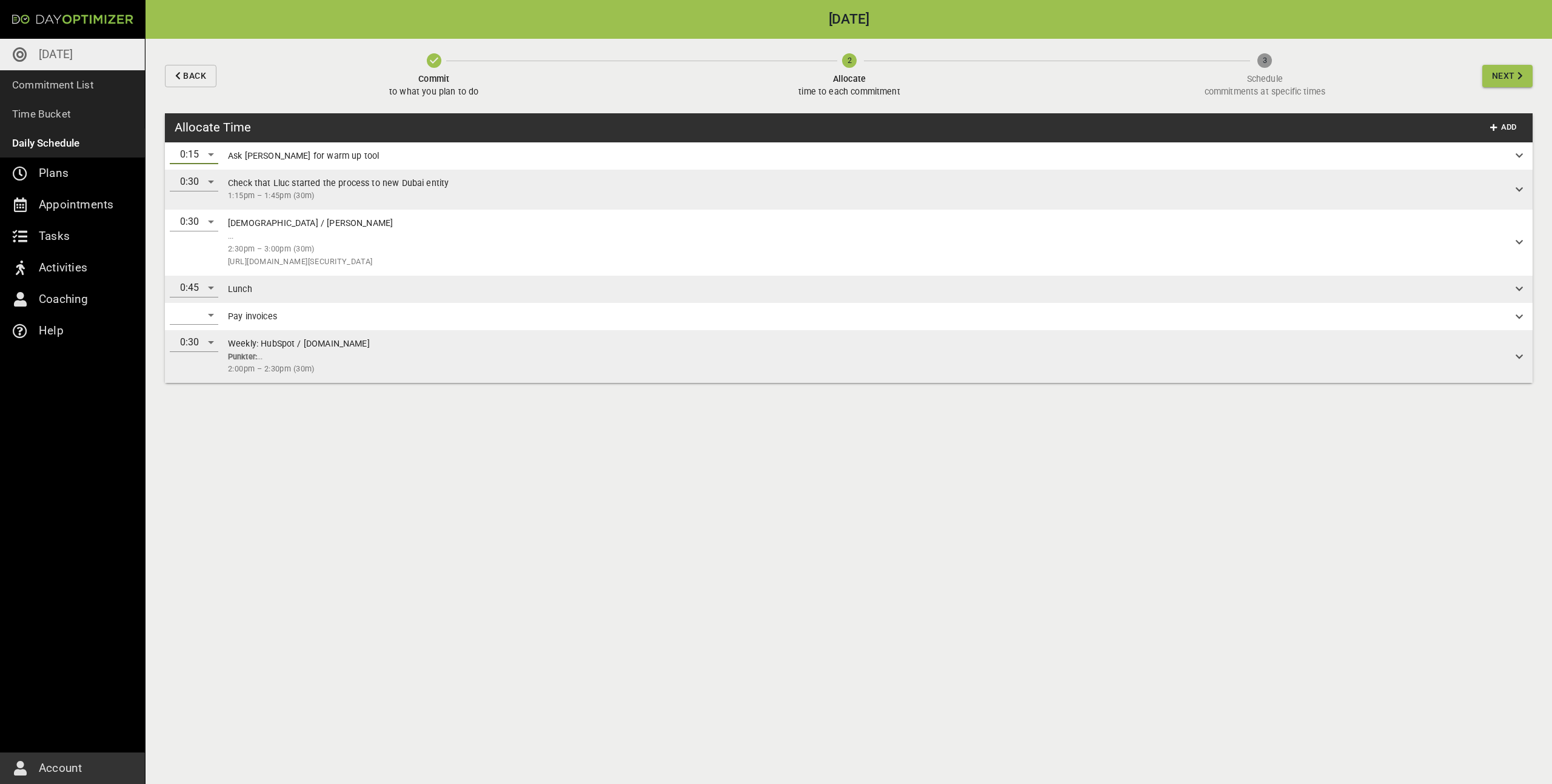
click at [187, 313] on div "​" at bounding box center [193, 315] width 49 height 19
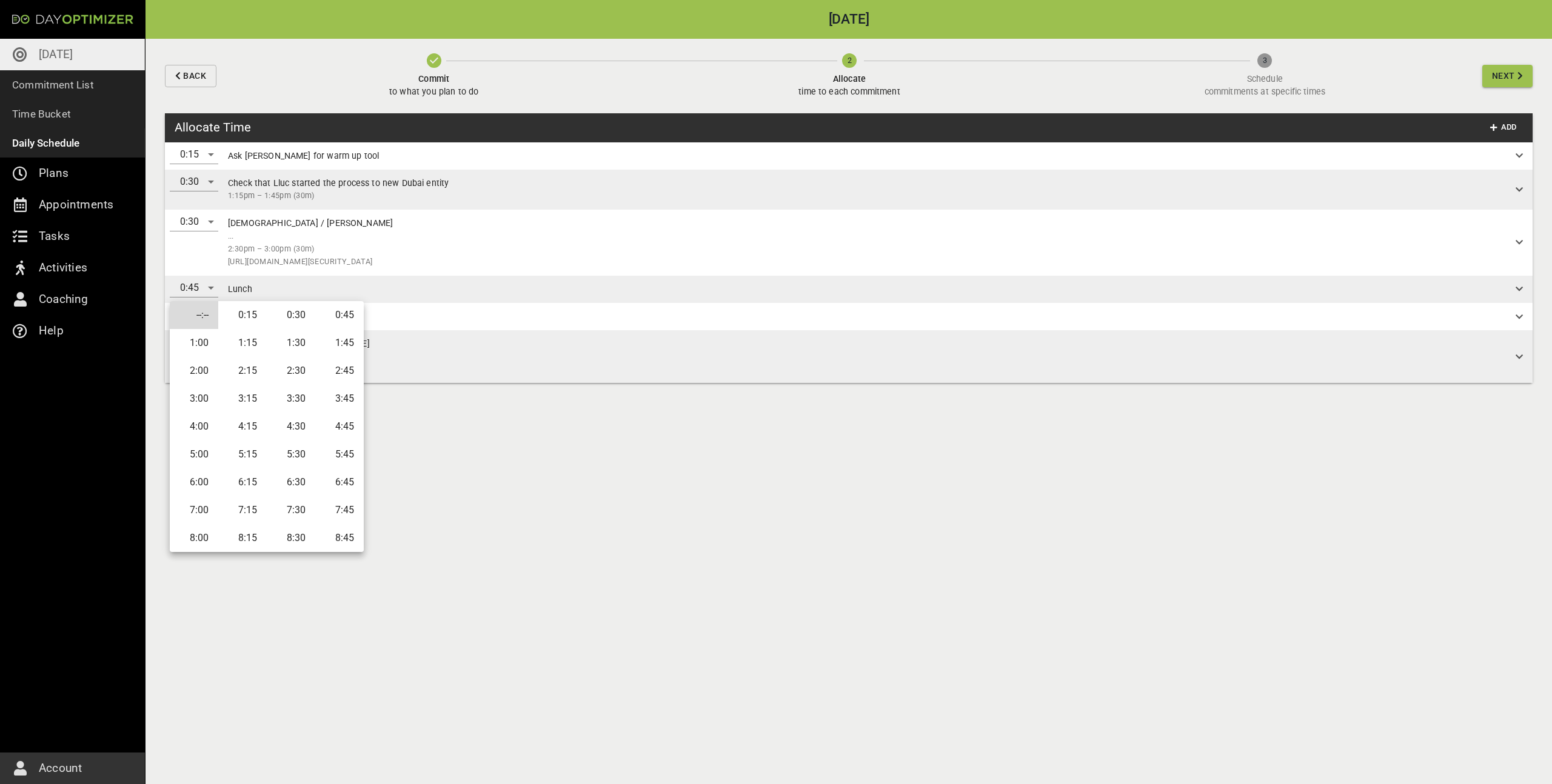
click at [256, 325] on li "0:15" at bounding box center [242, 315] width 49 height 28
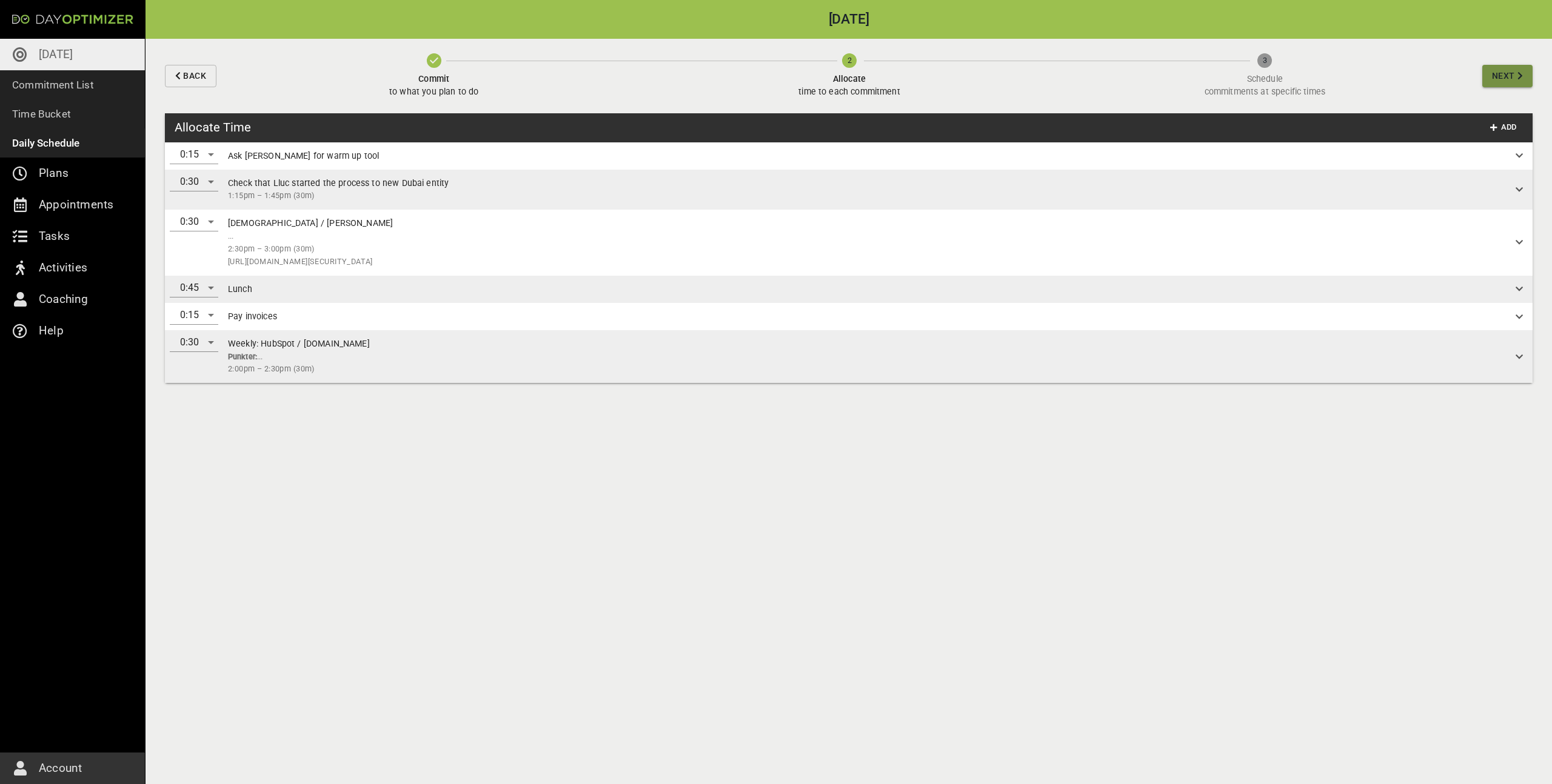
click at [1511, 71] on span "Next" at bounding box center [1503, 76] width 23 height 15
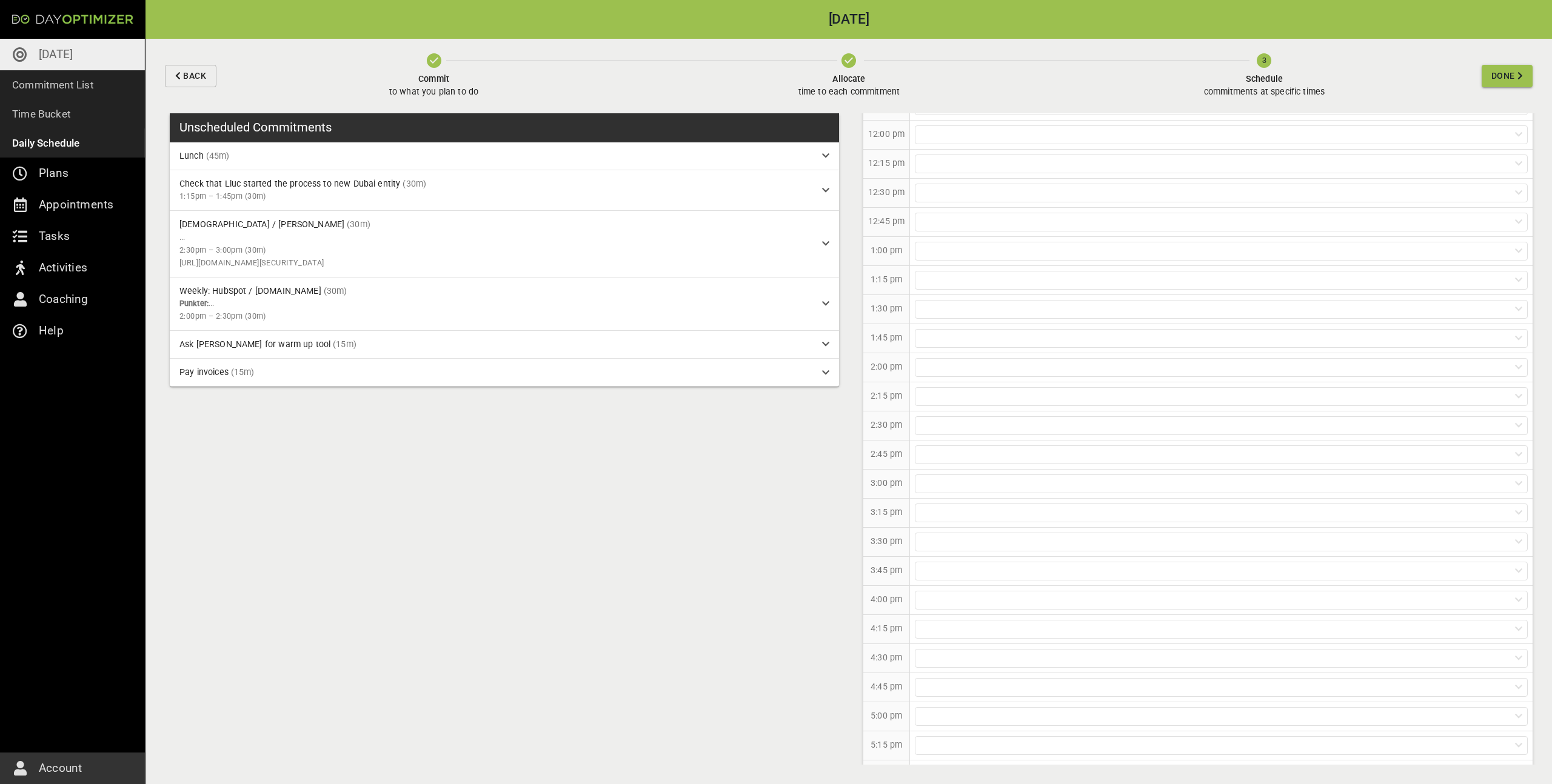
scroll to position [326, 0]
click at [935, 404] on div at bounding box center [1221, 411] width 613 height 19
click at [948, 414] on div at bounding box center [1221, 411] width 613 height 19
click at [948, 349] on div at bounding box center [1221, 353] width 613 height 19
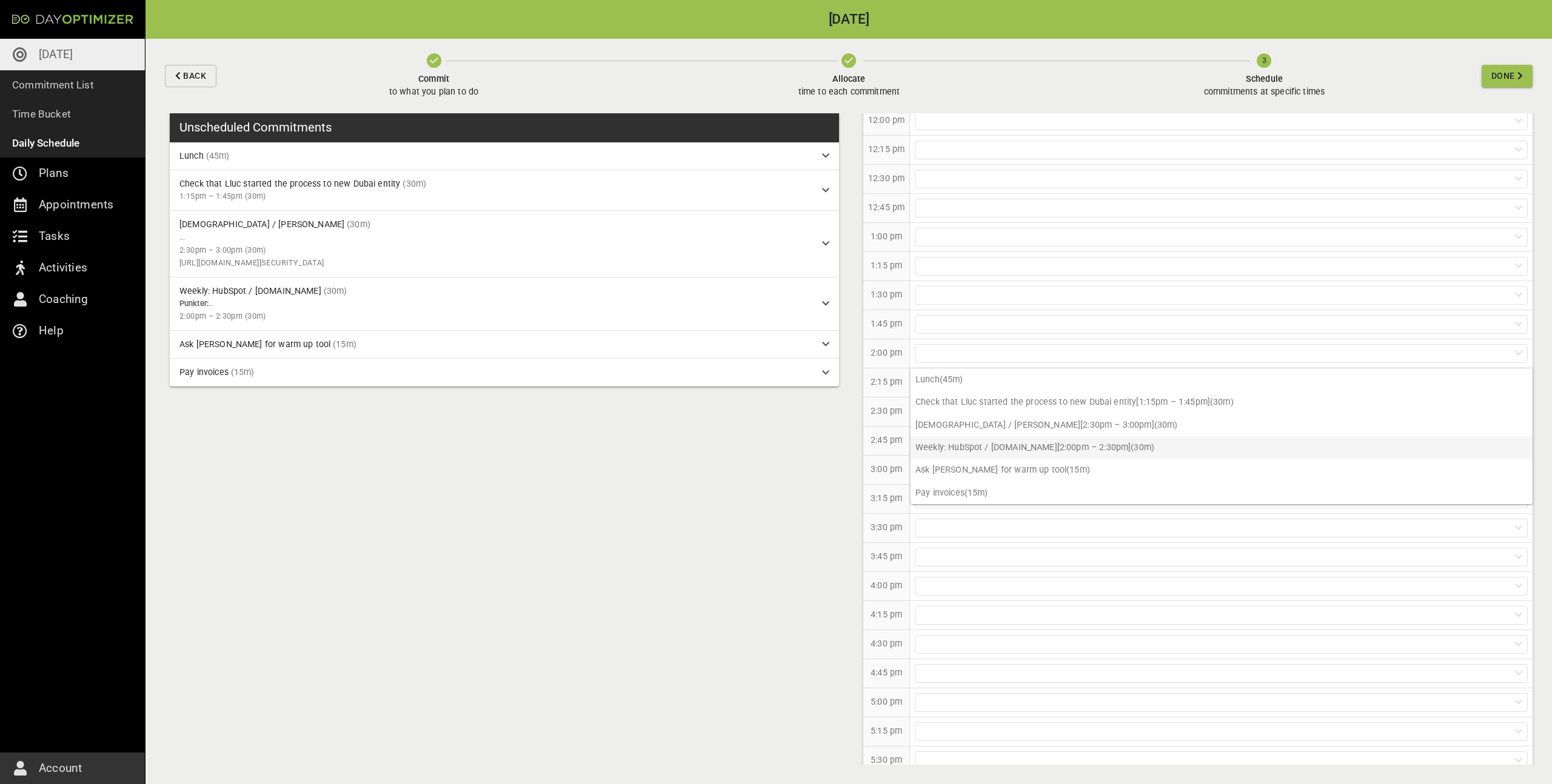
click at [960, 444] on p "Weekly: HubSpot / [DOMAIN_NAME] [2:00pm – 2:30pm] (30m)" at bounding box center [1221, 447] width 622 height 22
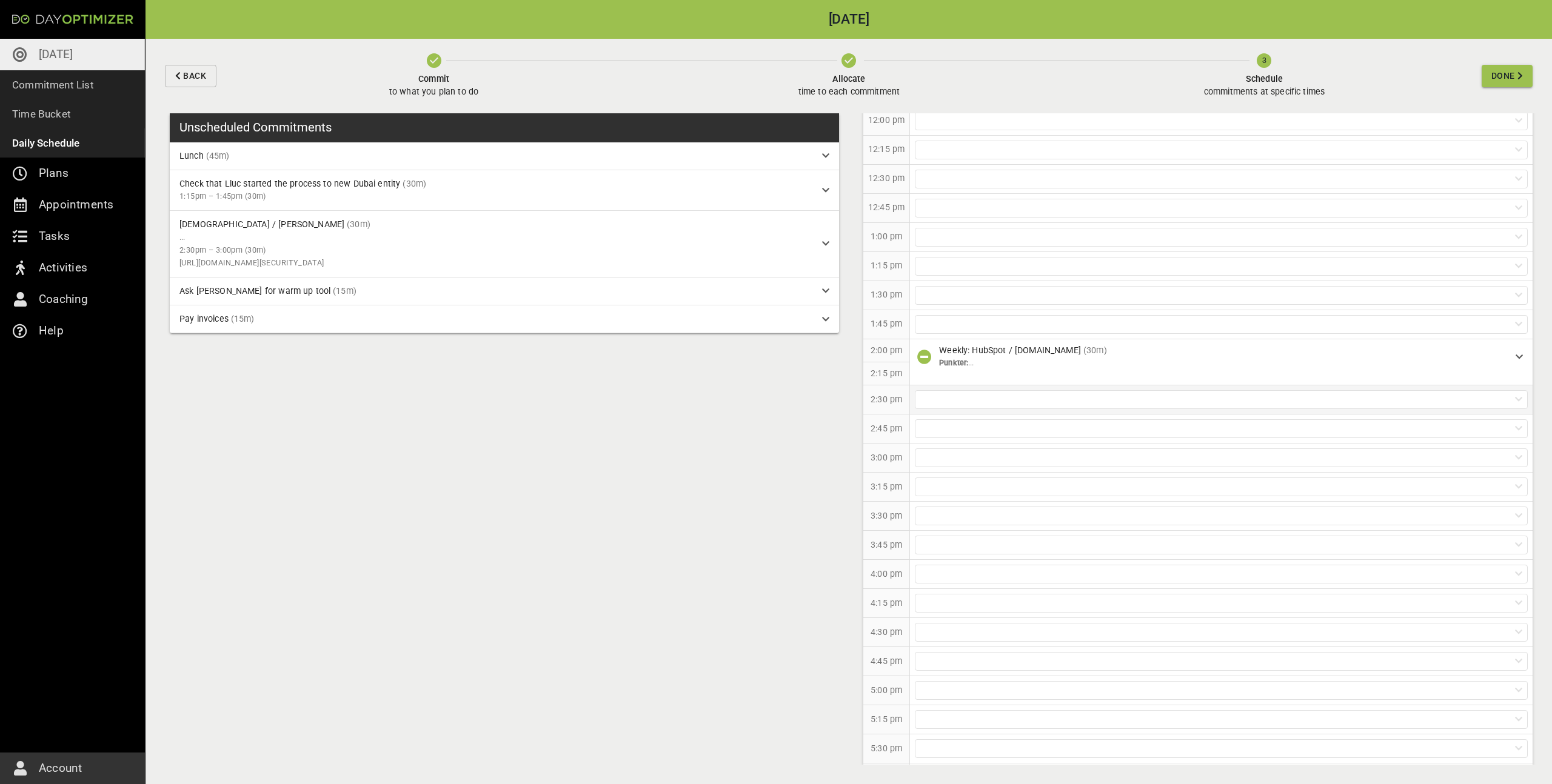
click at [954, 399] on div at bounding box center [1221, 399] width 613 height 19
click at [953, 474] on p "[DEMOGRAPHIC_DATA] / [PERSON_NAME] [2:30pm – 3:00pm] (30m)" at bounding box center [1221, 471] width 622 height 22
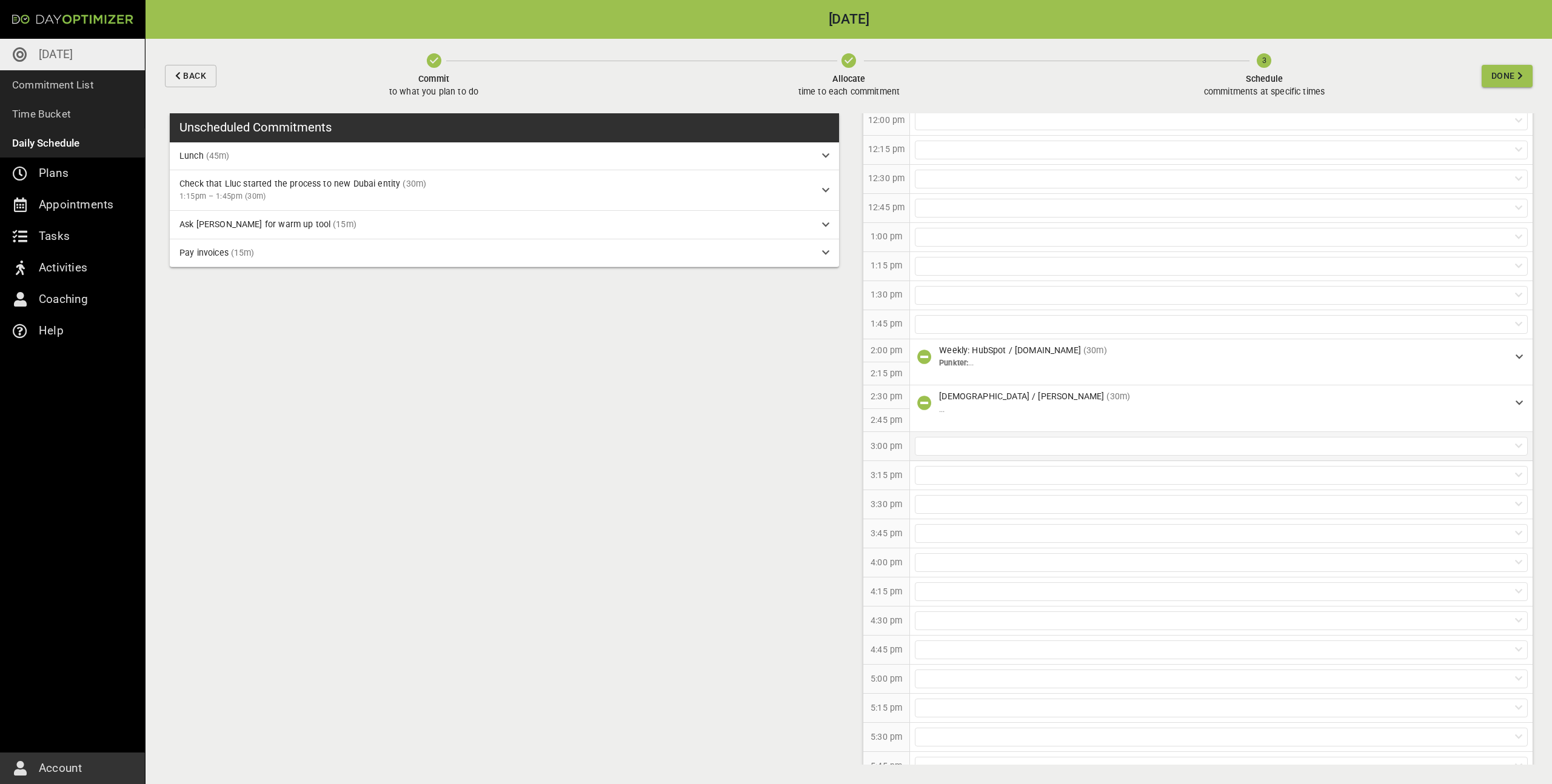
click at [945, 446] on div at bounding box center [1221, 445] width 613 height 19
click at [941, 568] on div at bounding box center [1221, 562] width 613 height 19
click at [952, 292] on div at bounding box center [1221, 295] width 613 height 19
click at [948, 239] on div at bounding box center [1221, 236] width 613 height 19
click at [949, 268] on p "Lunch (45m)" at bounding box center [1221, 263] width 622 height 22
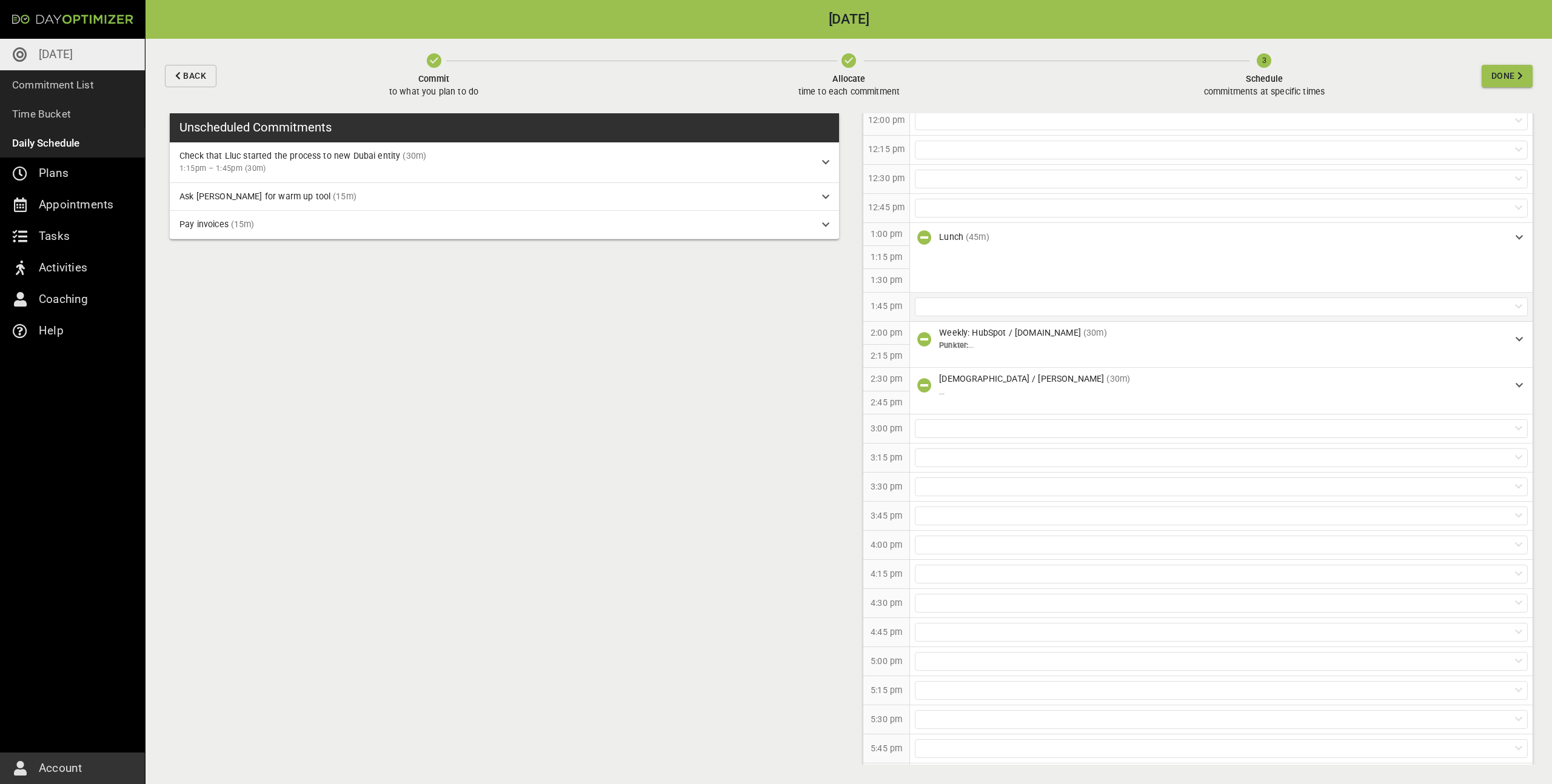
click at [947, 309] on div at bounding box center [1221, 306] width 613 height 19
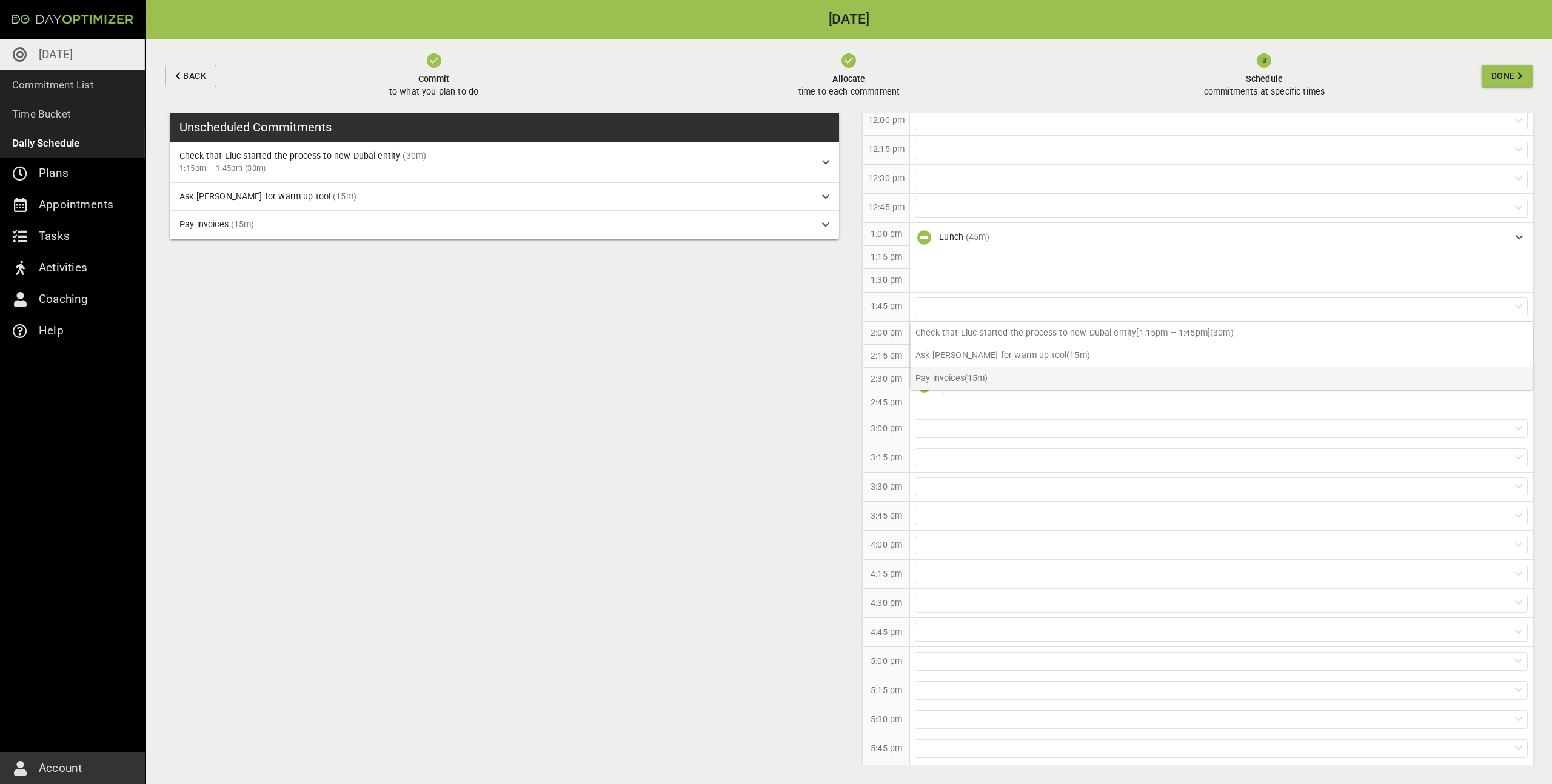
click at [940, 373] on p "Pay invoices (15m)" at bounding box center [1221, 377] width 622 height 22
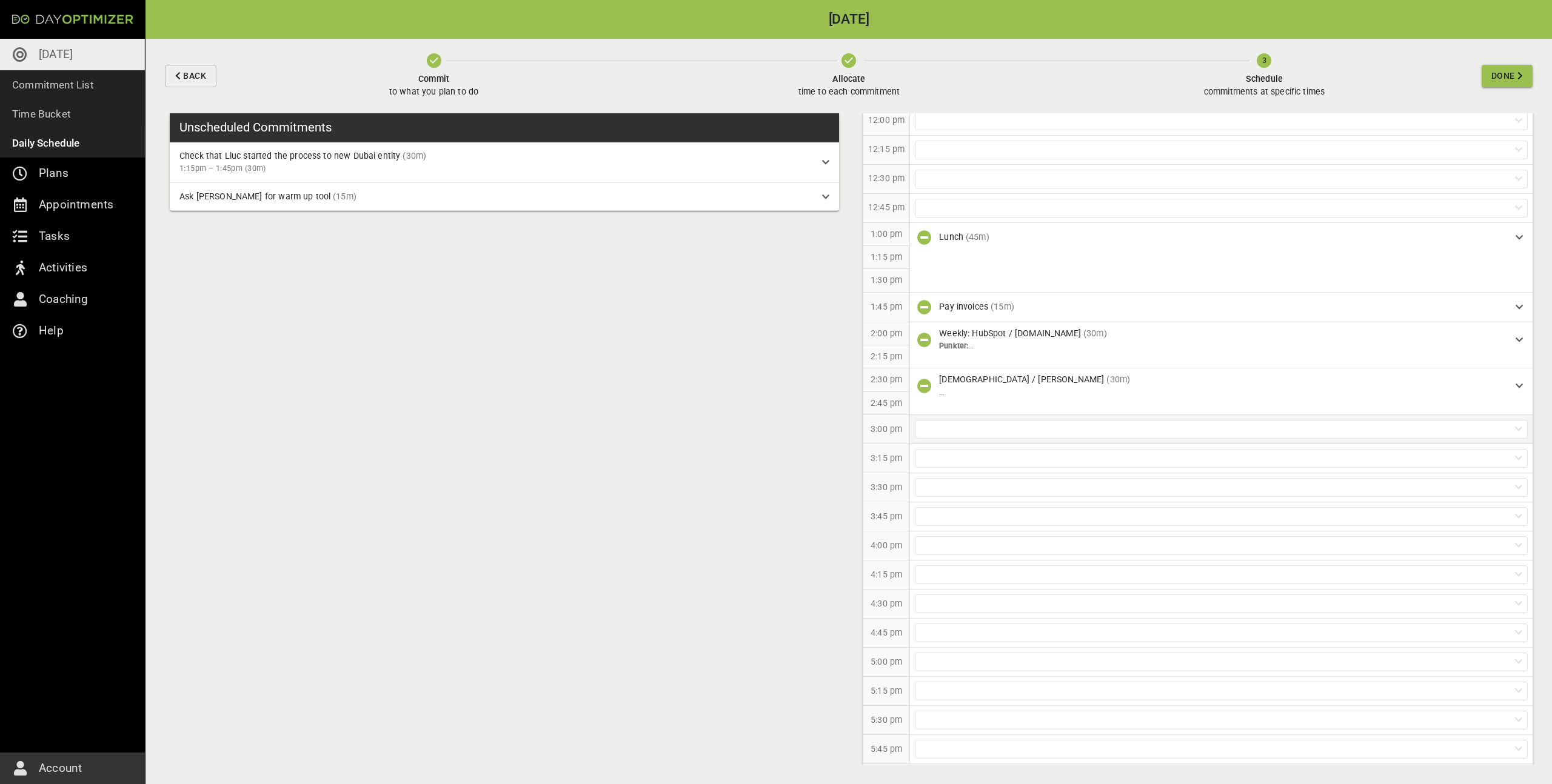
click at [937, 431] on div at bounding box center [1221, 429] width 613 height 19
click at [941, 475] on p "Ask [PERSON_NAME] for warm up tool (15m)" at bounding box center [1221, 477] width 622 height 22
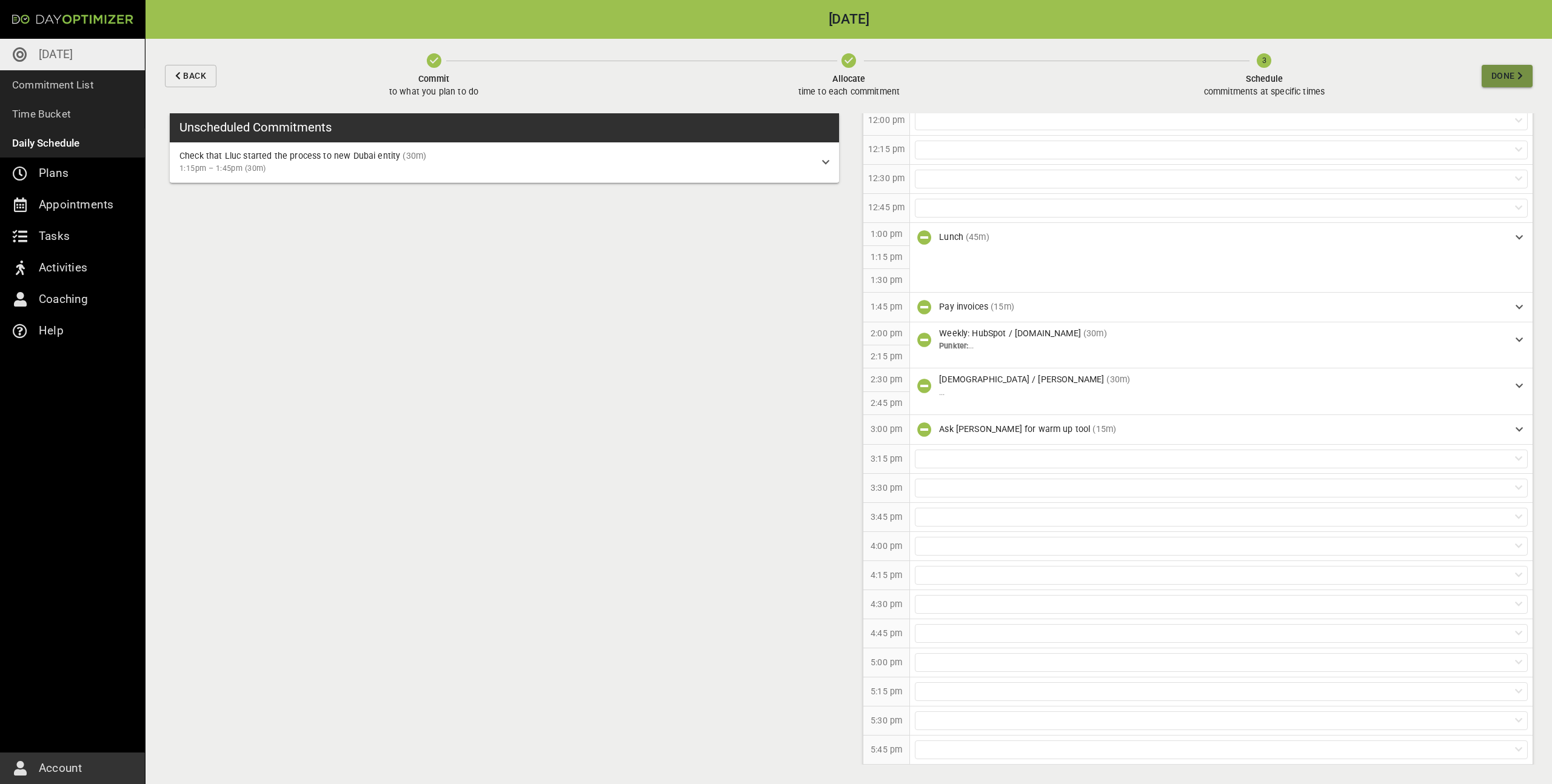
click at [1515, 75] on span "Done" at bounding box center [1507, 76] width 32 height 15
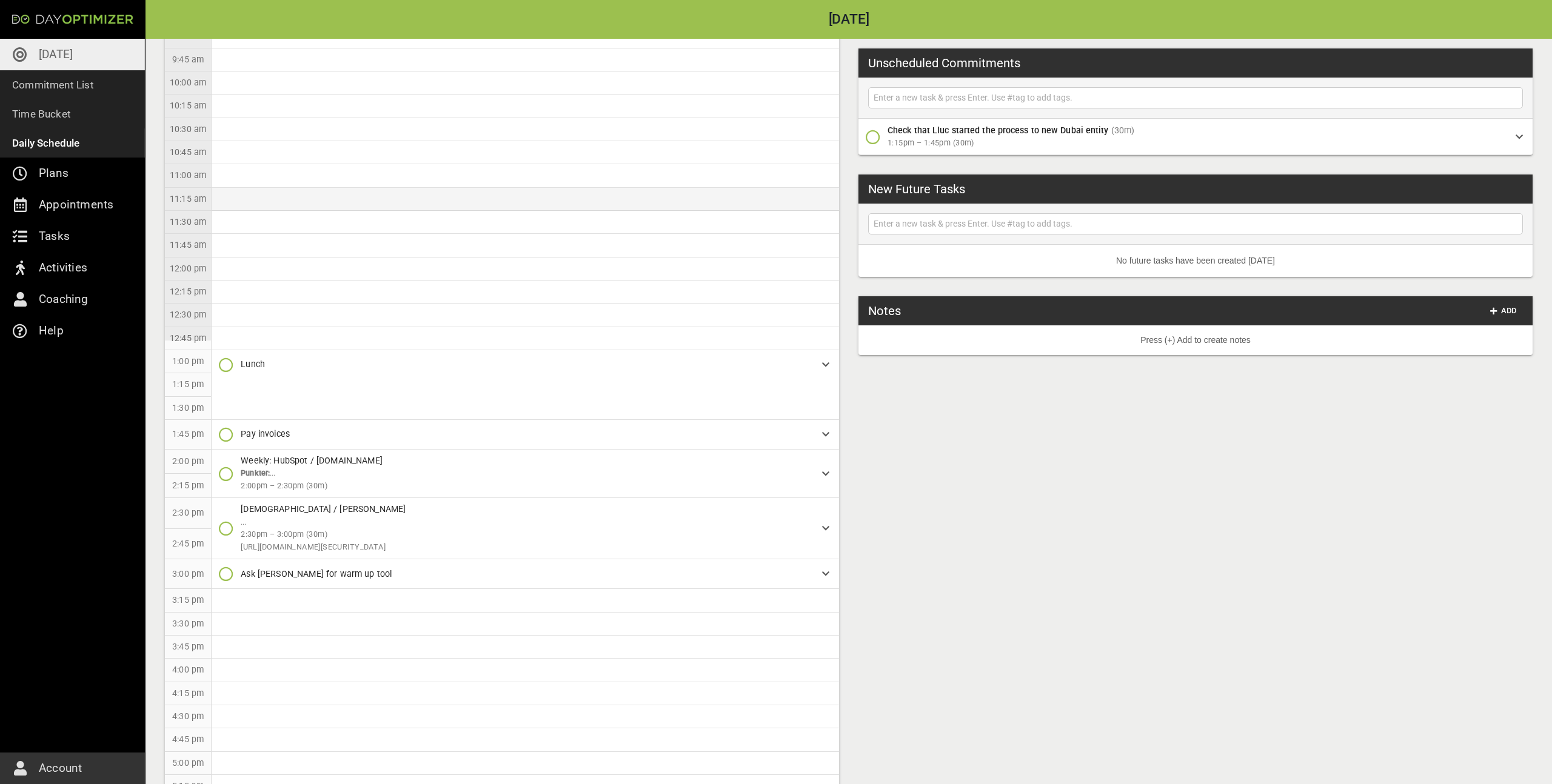
scroll to position [107, 0]
